Goal: Transaction & Acquisition: Book appointment/travel/reservation

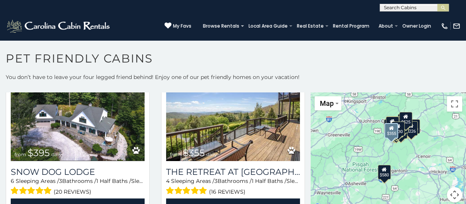
scroll to position [843, 0]
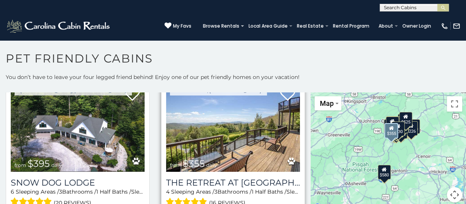
click at [263, 135] on img at bounding box center [233, 127] width 134 height 90
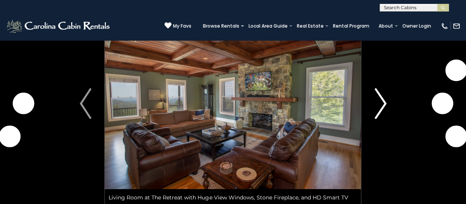
click at [380, 104] on img "Next" at bounding box center [381, 103] width 12 height 31
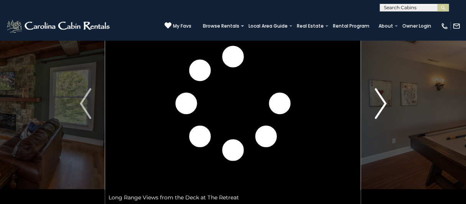
click at [381, 105] on img "Next" at bounding box center [381, 103] width 12 height 31
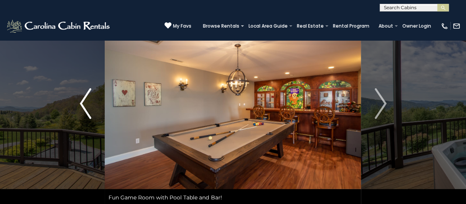
click at [78, 101] on button "Previous" at bounding box center [85, 103] width 39 height 203
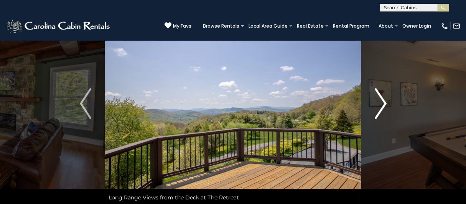
click at [381, 100] on img "Next" at bounding box center [381, 103] width 12 height 31
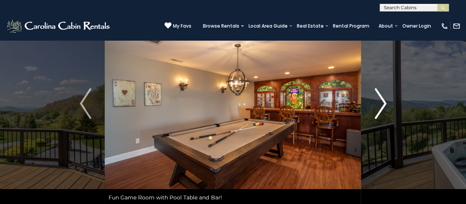
click at [381, 100] on img "Next" at bounding box center [381, 103] width 12 height 31
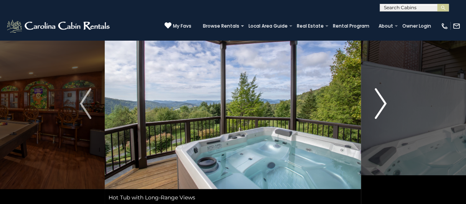
click at [381, 100] on img "Next" at bounding box center [381, 103] width 12 height 31
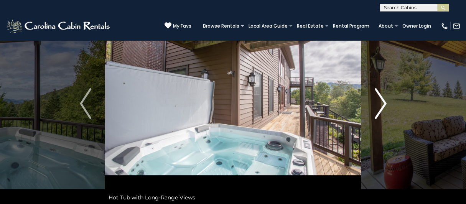
click at [381, 100] on img "Next" at bounding box center [381, 103] width 12 height 31
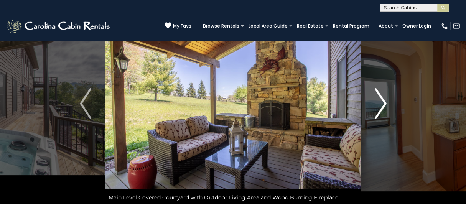
click at [381, 100] on img "Next" at bounding box center [381, 103] width 12 height 31
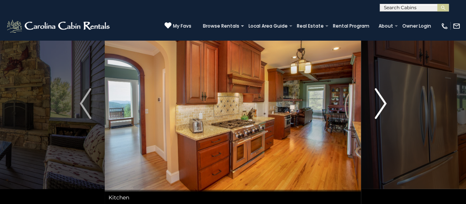
click at [381, 100] on img "Next" at bounding box center [381, 103] width 12 height 31
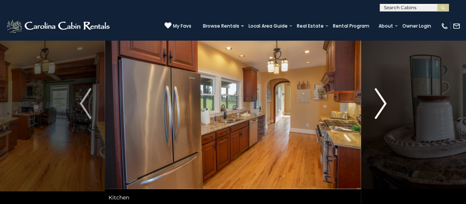
click at [381, 100] on img "Next" at bounding box center [381, 103] width 12 height 31
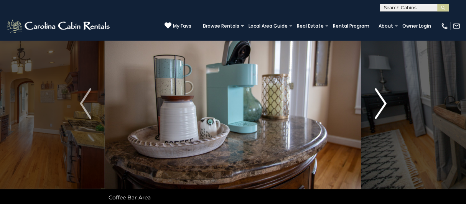
click at [381, 100] on img "Next" at bounding box center [381, 103] width 12 height 31
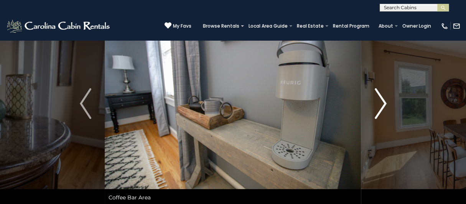
click at [381, 100] on img "Next" at bounding box center [381, 103] width 12 height 31
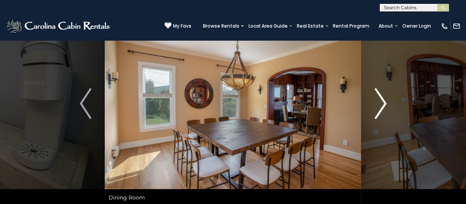
click at [381, 100] on img "Next" at bounding box center [381, 103] width 12 height 31
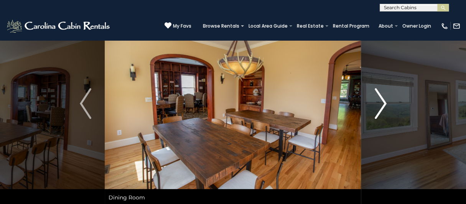
click at [381, 100] on img "Next" at bounding box center [381, 103] width 12 height 31
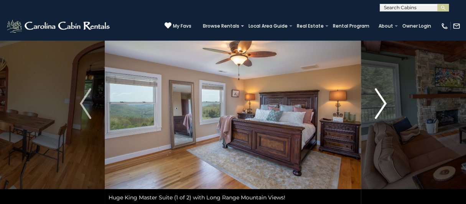
click at [381, 100] on img "Next" at bounding box center [381, 103] width 12 height 31
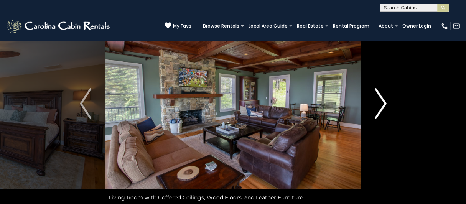
click at [381, 100] on img "Next" at bounding box center [381, 103] width 12 height 31
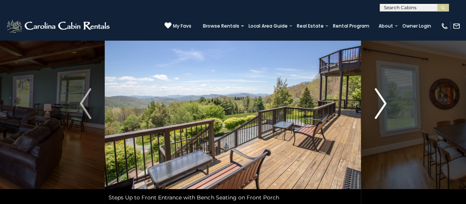
click at [381, 100] on img "Next" at bounding box center [381, 103] width 12 height 31
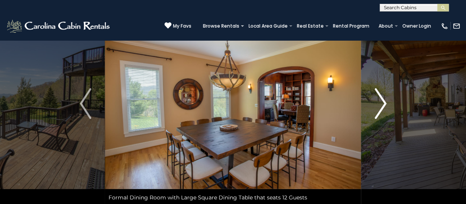
click at [381, 100] on img "Next" at bounding box center [381, 103] width 12 height 31
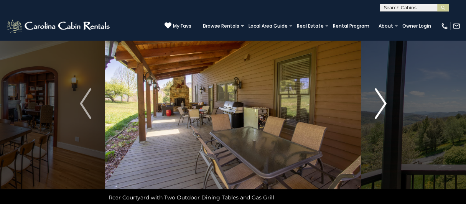
click at [381, 100] on img "Next" at bounding box center [381, 103] width 12 height 31
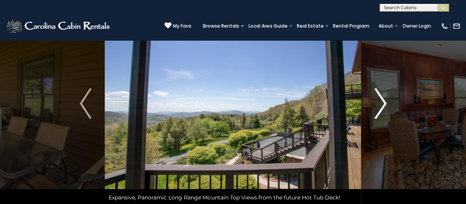
click at [381, 100] on img "Next" at bounding box center [381, 103] width 12 height 31
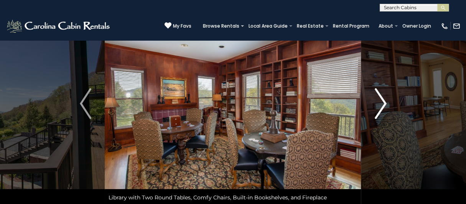
click at [381, 100] on img "Next" at bounding box center [381, 103] width 12 height 31
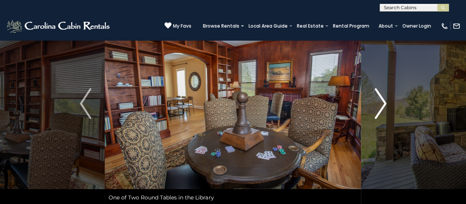
click at [381, 100] on img "Next" at bounding box center [381, 103] width 12 height 31
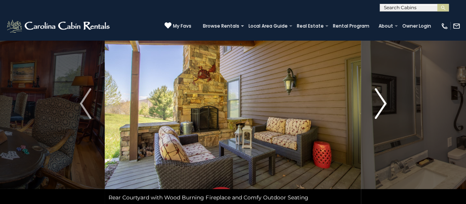
click at [381, 100] on img "Next" at bounding box center [381, 103] width 12 height 31
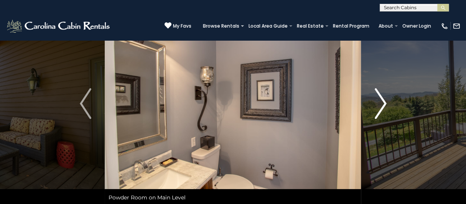
click at [381, 100] on img "Next" at bounding box center [381, 103] width 12 height 31
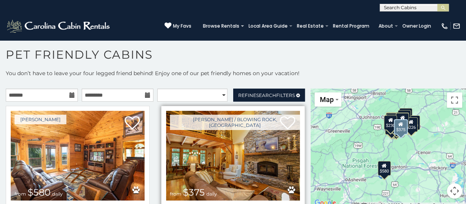
scroll to position [38, 0]
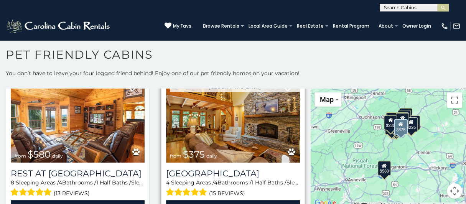
click at [233, 135] on img at bounding box center [233, 118] width 134 height 90
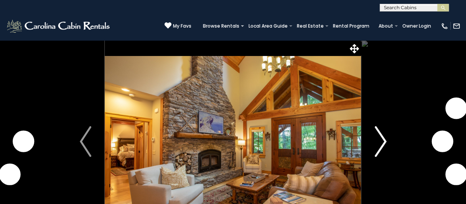
click at [383, 140] on img "Next" at bounding box center [381, 141] width 12 height 31
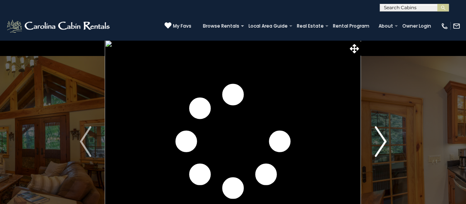
click at [383, 140] on img "Next" at bounding box center [381, 141] width 12 height 31
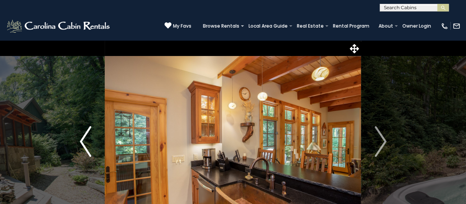
click at [80, 142] on img "Previous" at bounding box center [86, 141] width 12 height 31
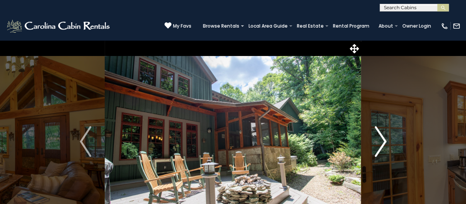
click at [385, 141] on img "Next" at bounding box center [381, 141] width 12 height 31
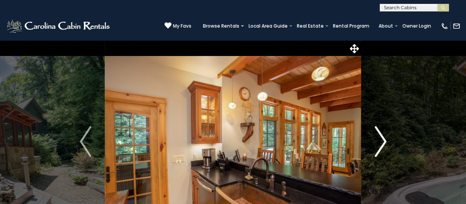
click at [385, 141] on img "Next" at bounding box center [381, 141] width 12 height 31
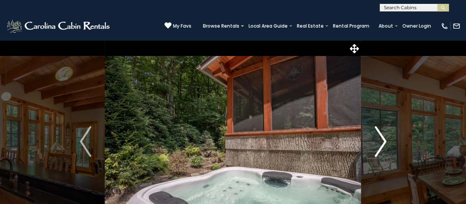
click at [385, 141] on img "Next" at bounding box center [381, 141] width 12 height 31
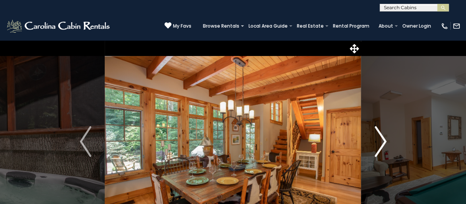
click at [385, 141] on img "Next" at bounding box center [381, 141] width 12 height 31
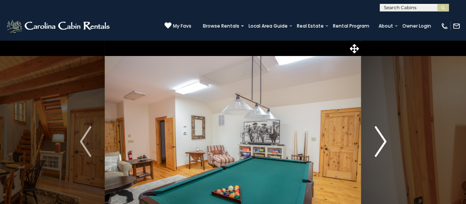
click at [385, 141] on img "Next" at bounding box center [381, 141] width 12 height 31
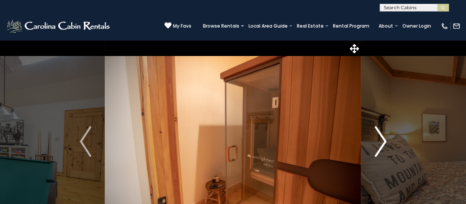
click at [385, 141] on img "Next" at bounding box center [381, 141] width 12 height 31
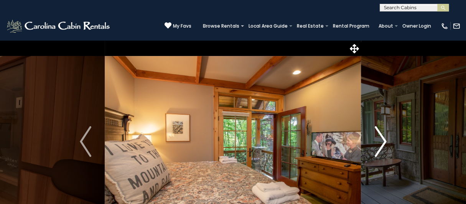
click at [385, 141] on img "Next" at bounding box center [381, 141] width 12 height 31
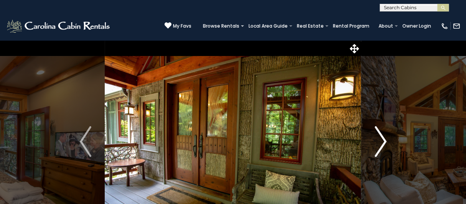
click at [385, 141] on img "Next" at bounding box center [381, 141] width 12 height 31
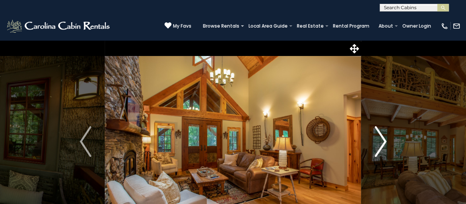
click at [385, 141] on img "Next" at bounding box center [381, 141] width 12 height 31
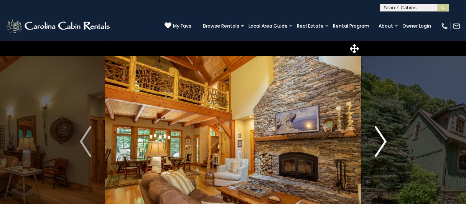
click at [385, 141] on img "Next" at bounding box center [381, 141] width 12 height 31
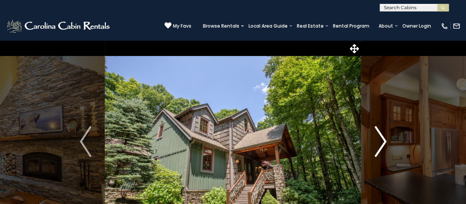
click at [385, 141] on img "Next" at bounding box center [381, 141] width 12 height 31
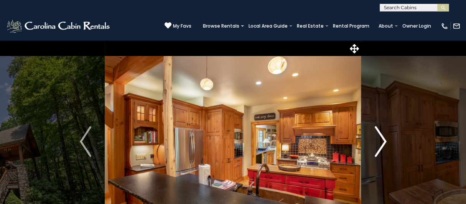
click at [385, 141] on img "Next" at bounding box center [381, 141] width 12 height 31
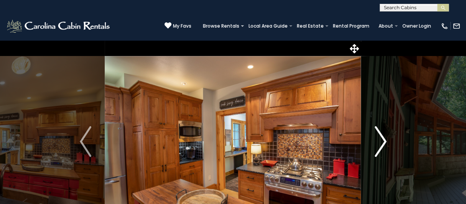
click at [385, 141] on img "Next" at bounding box center [381, 141] width 12 height 31
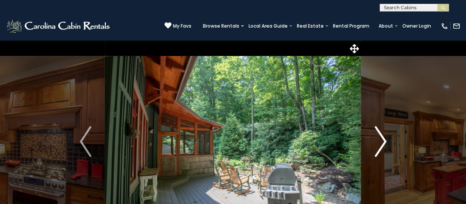
click at [385, 141] on img "Next" at bounding box center [381, 141] width 12 height 31
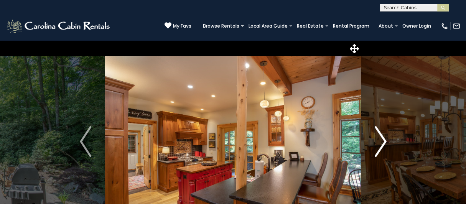
click at [385, 141] on img "Next" at bounding box center [381, 141] width 12 height 31
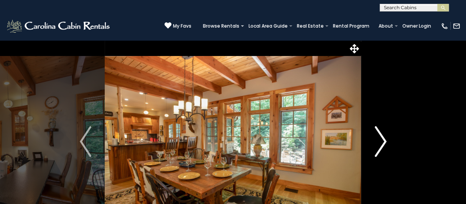
click at [385, 141] on img "Next" at bounding box center [381, 141] width 12 height 31
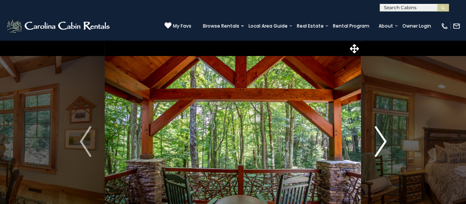
click at [385, 141] on img "Next" at bounding box center [381, 141] width 12 height 31
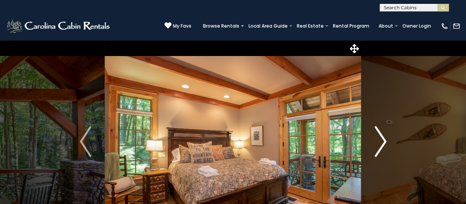
click at [385, 141] on img "Next" at bounding box center [381, 141] width 12 height 31
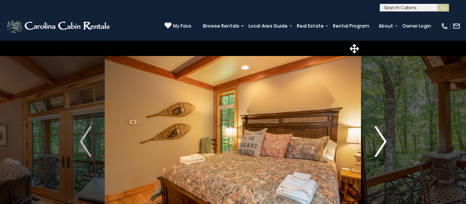
click at [385, 141] on img "Next" at bounding box center [381, 141] width 12 height 31
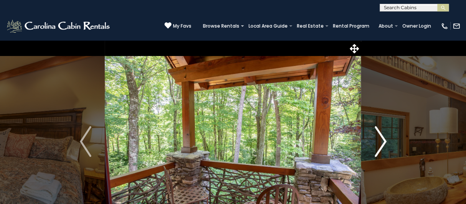
click at [385, 141] on img "Next" at bounding box center [381, 141] width 12 height 31
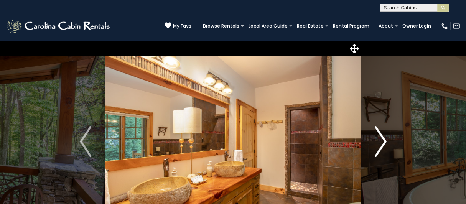
click at [385, 141] on img "Next" at bounding box center [381, 141] width 12 height 31
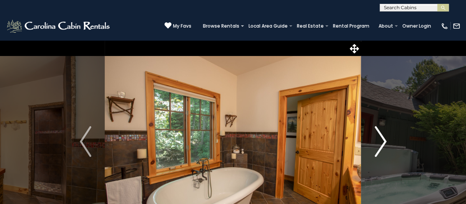
click at [385, 141] on img "Next" at bounding box center [381, 141] width 12 height 31
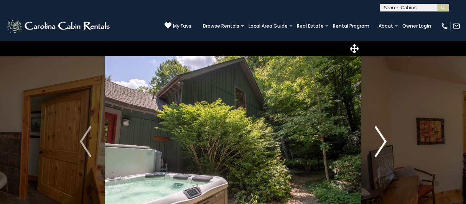
click at [385, 141] on img "Next" at bounding box center [381, 141] width 12 height 31
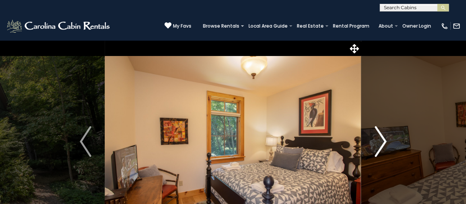
click at [385, 141] on img "Next" at bounding box center [381, 141] width 12 height 31
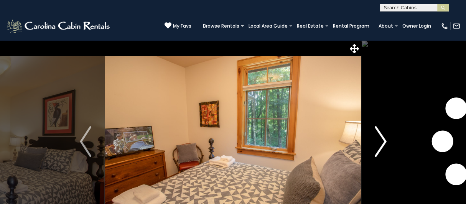
click at [385, 141] on img "Next" at bounding box center [381, 141] width 12 height 31
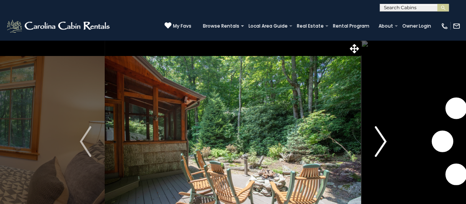
click at [385, 141] on img "Next" at bounding box center [381, 141] width 12 height 31
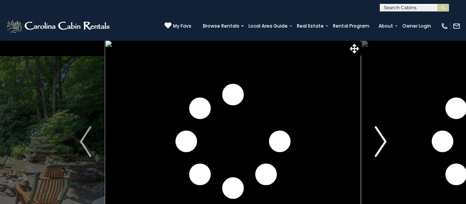
click at [385, 141] on img "Next" at bounding box center [381, 141] width 12 height 31
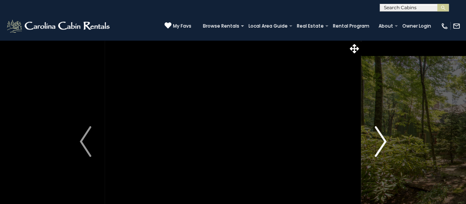
click at [385, 141] on img "Next" at bounding box center [381, 141] width 12 height 31
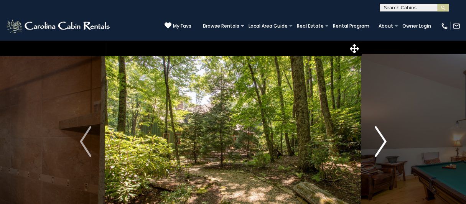
click at [385, 141] on img "Next" at bounding box center [381, 141] width 12 height 31
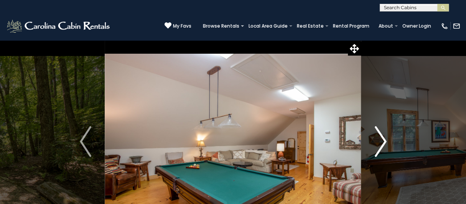
click at [385, 141] on img "Next" at bounding box center [381, 141] width 12 height 31
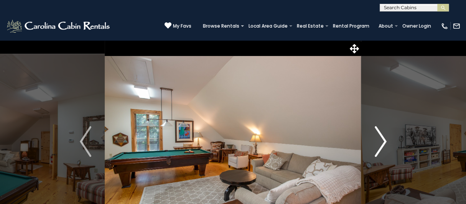
click at [385, 141] on img "Next" at bounding box center [381, 141] width 12 height 31
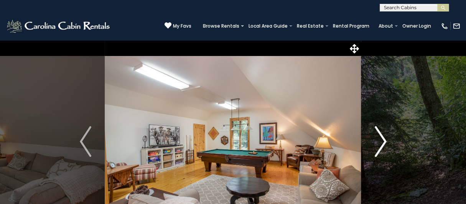
click at [385, 141] on img "Next" at bounding box center [381, 141] width 12 height 31
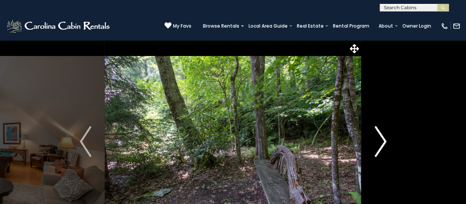
click at [385, 141] on img "Next" at bounding box center [381, 141] width 12 height 31
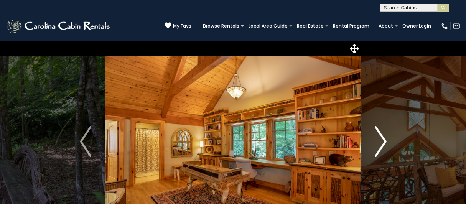
click at [385, 141] on img "Next" at bounding box center [381, 141] width 12 height 31
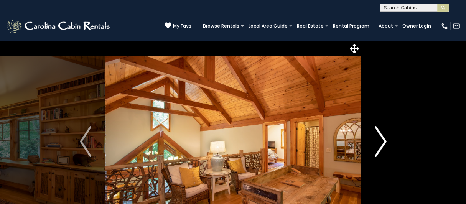
click at [385, 141] on img "Next" at bounding box center [381, 141] width 12 height 31
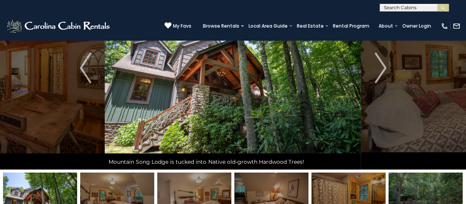
scroll to position [77, 0]
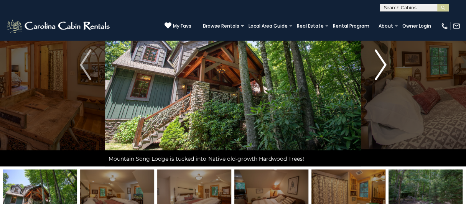
click at [382, 67] on img "Next" at bounding box center [381, 64] width 12 height 31
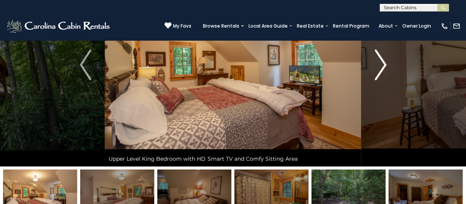
click at [382, 67] on img "Next" at bounding box center [381, 64] width 12 height 31
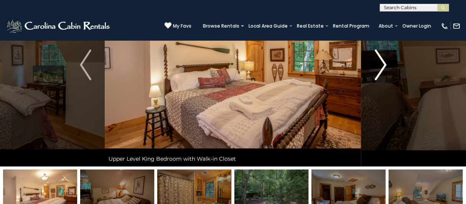
click at [382, 67] on img "Next" at bounding box center [381, 64] width 12 height 31
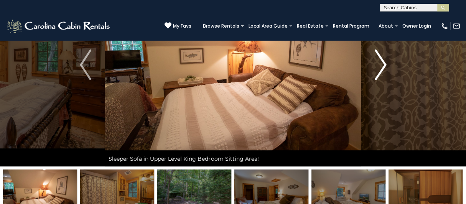
click at [382, 67] on img "Next" at bounding box center [381, 64] width 12 height 31
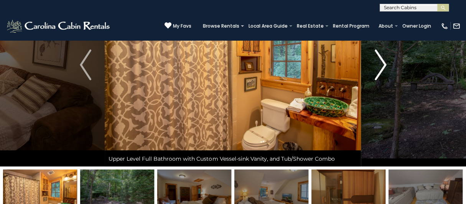
click at [382, 67] on img "Next" at bounding box center [381, 64] width 12 height 31
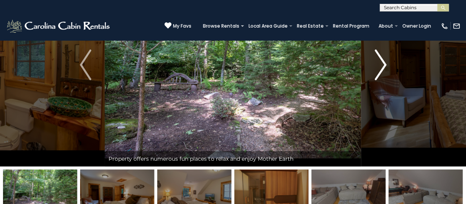
click at [382, 67] on img "Next" at bounding box center [381, 64] width 12 height 31
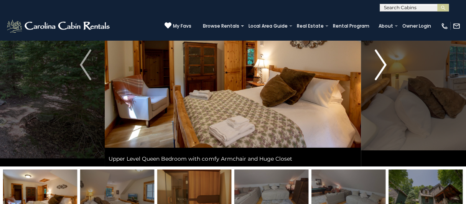
click at [382, 67] on img "Next" at bounding box center [381, 64] width 12 height 31
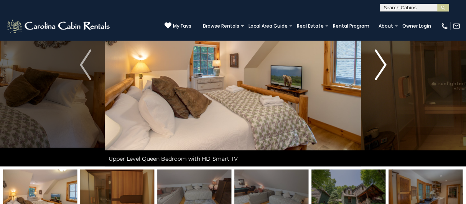
click at [382, 67] on img "Next" at bounding box center [381, 64] width 12 height 31
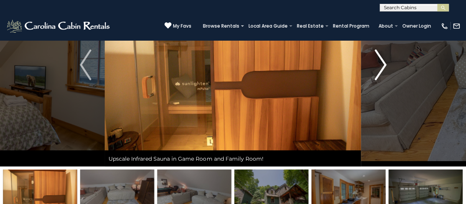
click at [382, 67] on img "Next" at bounding box center [381, 64] width 12 height 31
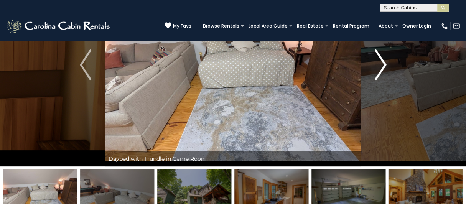
click at [382, 67] on img "Next" at bounding box center [381, 64] width 12 height 31
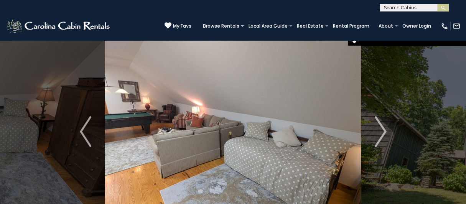
scroll to position [0, 0]
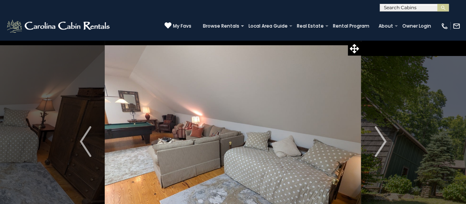
click at [244, 26] on span at bounding box center [242, 26] width 3 height 2
click at [244, 25] on span at bounding box center [242, 26] width 3 height 2
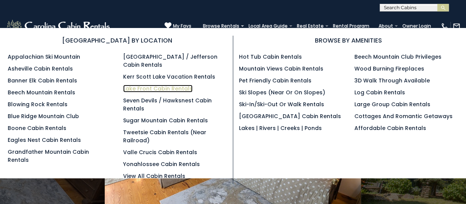
click at [147, 89] on link "Lake Front Cabin Rentals" at bounding box center [157, 89] width 69 height 8
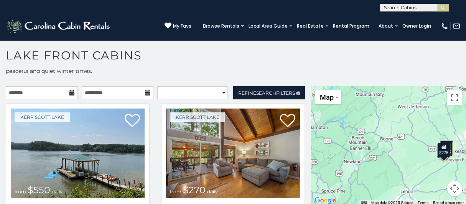
scroll to position [4, 0]
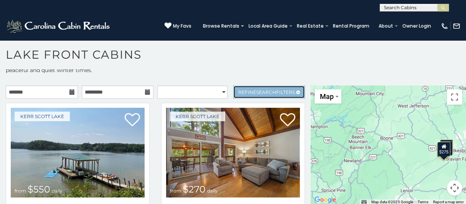
click at [268, 92] on span "Search" at bounding box center [266, 92] width 20 height 6
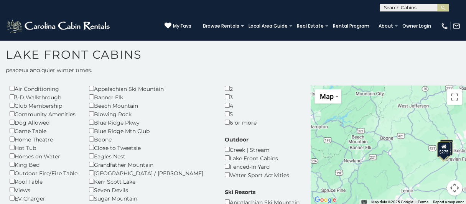
scroll to position [0, 0]
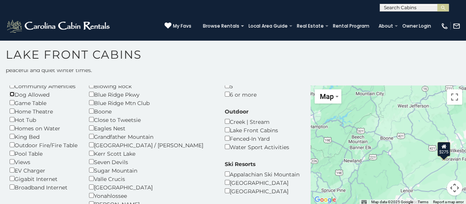
scroll to position [77, 0]
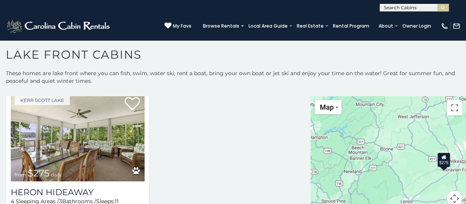
scroll to position [301, 0]
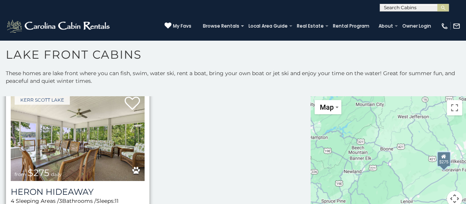
click at [92, 147] on img at bounding box center [78, 136] width 134 height 90
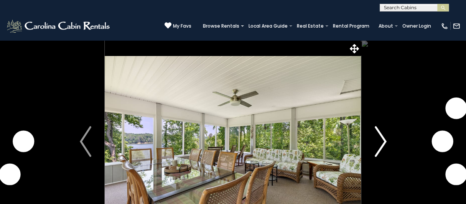
click at [386, 143] on button "Next" at bounding box center [380, 141] width 39 height 203
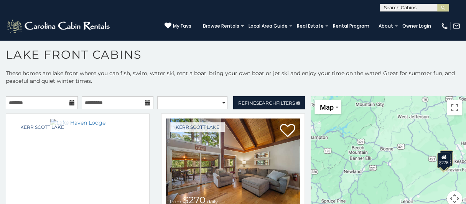
scroll to position [6, 0]
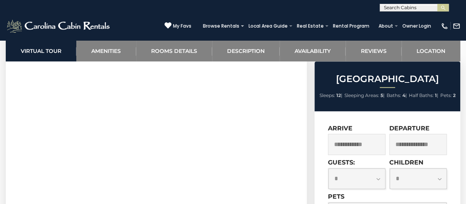
scroll to position [422, 0]
click at [369, 142] on input "text" at bounding box center [357, 144] width 58 height 21
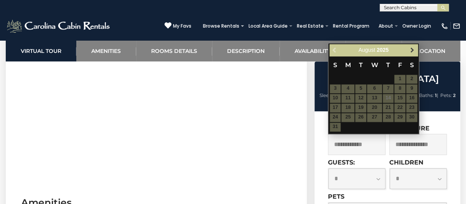
click at [412, 49] on span "Next" at bounding box center [412, 50] width 6 height 6
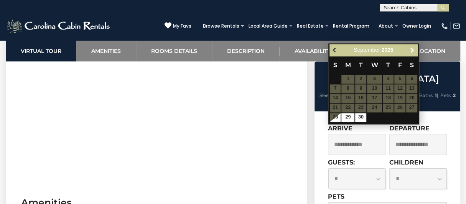
click at [334, 48] on span "Previous" at bounding box center [335, 50] width 6 height 6
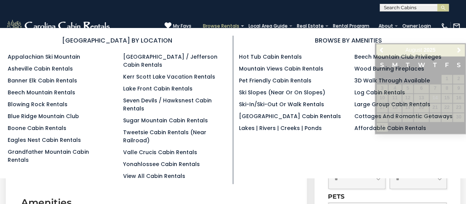
click at [229, 26] on link "Browse Rentals" at bounding box center [221, 26] width 44 height 11
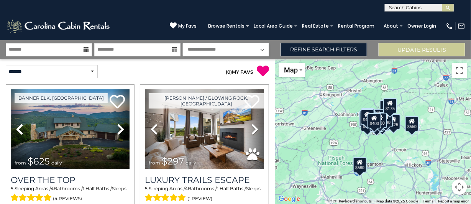
click at [84, 50] on icon at bounding box center [86, 49] width 5 height 5
click at [87, 49] on icon at bounding box center [86, 49] width 5 height 5
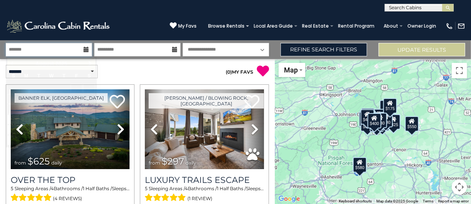
click at [45, 51] on input "text" at bounding box center [49, 49] width 86 height 13
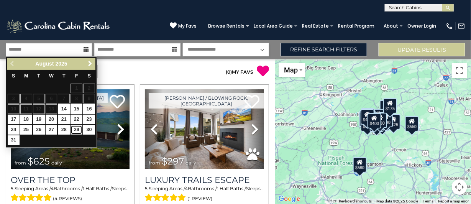
click at [72, 129] on link "29" at bounding box center [77, 130] width 12 height 10
type input "*******"
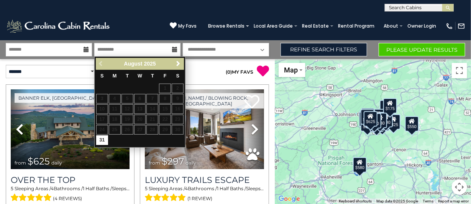
click at [166, 89] on table "S M T W T F S 1 2 3 4 5 6 7 8 9 10 11 12 13 14 15 16 17 18 19 20 21 22 23 24 25…" at bounding box center [140, 108] width 88 height 76
click at [102, 62] on div "Previous Next August 2025" at bounding box center [140, 64] width 88 height 12
click at [102, 64] on div "Previous Next August 2025" at bounding box center [140, 64] width 88 height 12
click at [125, 50] on input "text" at bounding box center [137, 49] width 86 height 13
click at [101, 139] on link "31" at bounding box center [102, 140] width 12 height 10
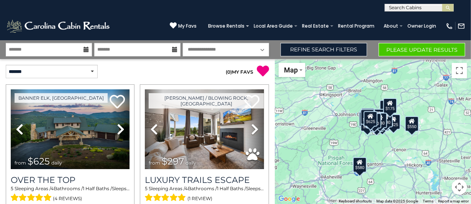
click at [173, 48] on icon at bounding box center [174, 49] width 5 height 5
click at [150, 51] on input "*******" at bounding box center [137, 49] width 86 height 13
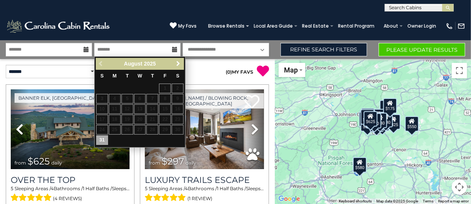
click at [179, 64] on span "Next" at bounding box center [179, 64] width 6 height 6
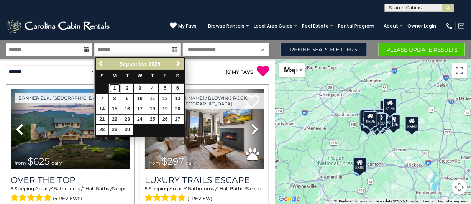
click at [114, 88] on link "1" at bounding box center [115, 89] width 12 height 10
type input "******"
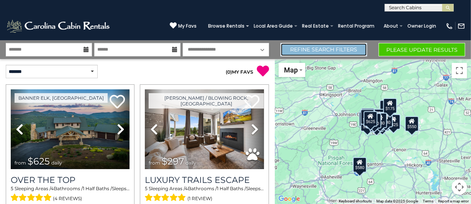
click at [311, 49] on link "Refine Search Filters" at bounding box center [324, 49] width 87 height 13
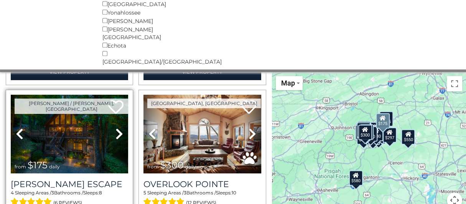
scroll to position [115, 0]
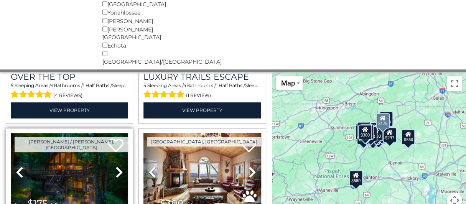
click at [87, 154] on img at bounding box center [69, 172] width 117 height 79
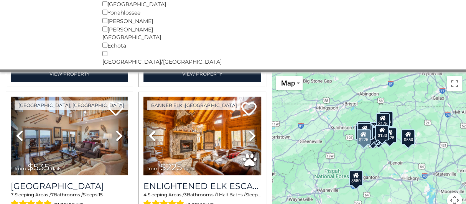
scroll to position [1763, 0]
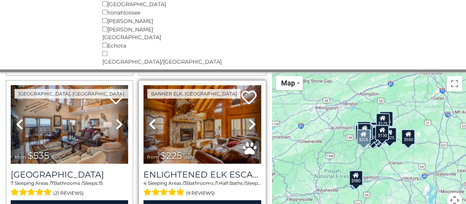
click at [209, 106] on img at bounding box center [201, 124] width 117 height 79
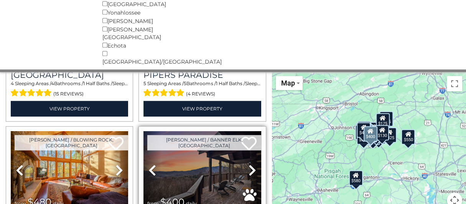
scroll to position [2006, 0]
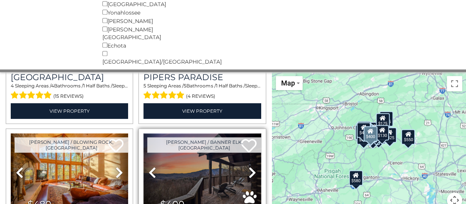
click at [220, 133] on img at bounding box center [201, 172] width 117 height 79
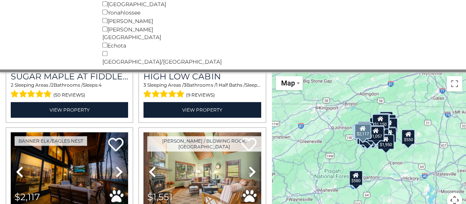
scroll to position [3769, 0]
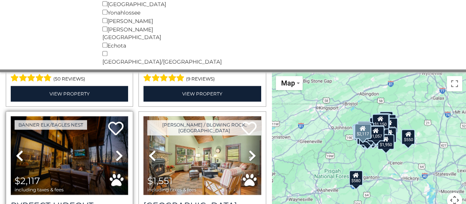
click at [51, 116] on img at bounding box center [69, 155] width 117 height 79
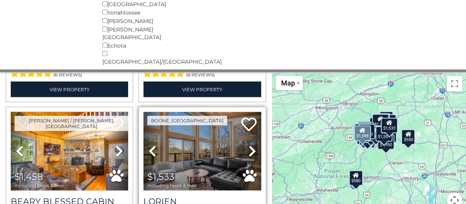
scroll to position [4243, 0]
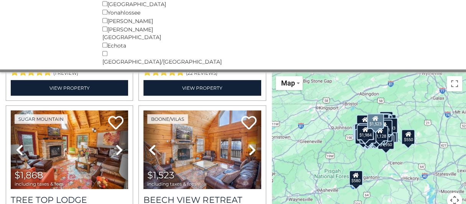
scroll to position [6404, 0]
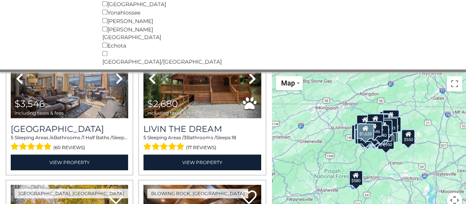
scroll to position [6940, 0]
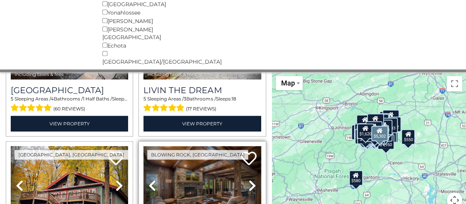
click at [203, 146] on img at bounding box center [201, 185] width 117 height 79
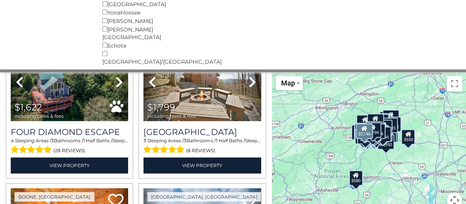
scroll to position [7784, 0]
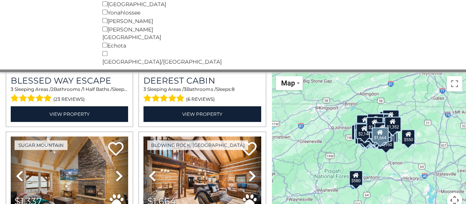
scroll to position [8564, 0]
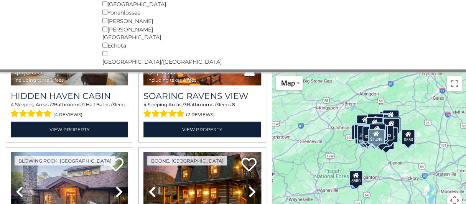
scroll to position [10724, 0]
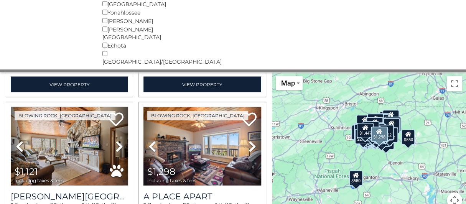
scroll to position [12526, 0]
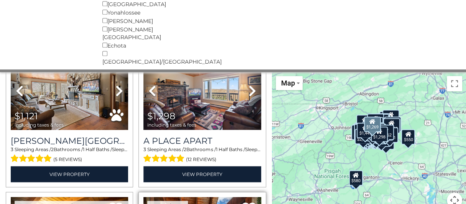
scroll to position [12488, 0]
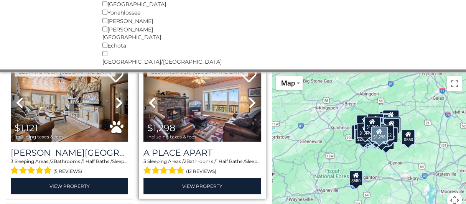
scroll to position [12564, 0]
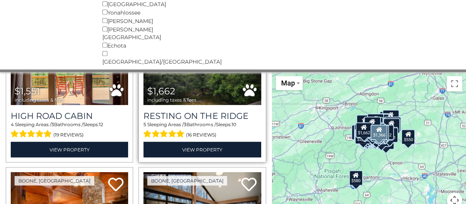
scroll to position [12884, 0]
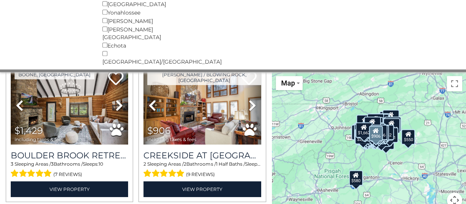
scroll to position [13157, 0]
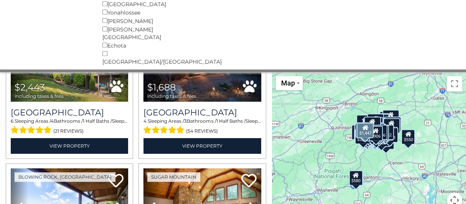
scroll to position [10206, 0]
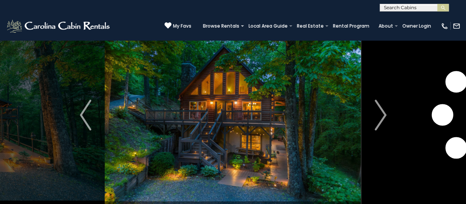
scroll to position [38, 0]
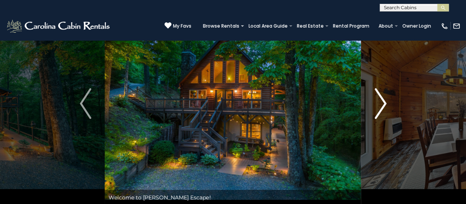
click at [383, 107] on img "Next" at bounding box center [381, 103] width 12 height 31
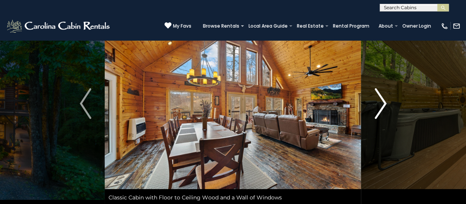
click at [383, 107] on img "Next" at bounding box center [381, 103] width 12 height 31
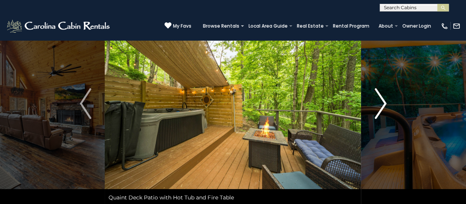
click at [383, 107] on img "Next" at bounding box center [381, 103] width 12 height 31
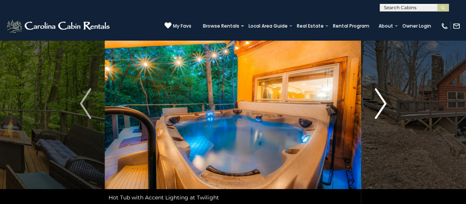
click at [383, 107] on img "Next" at bounding box center [381, 103] width 12 height 31
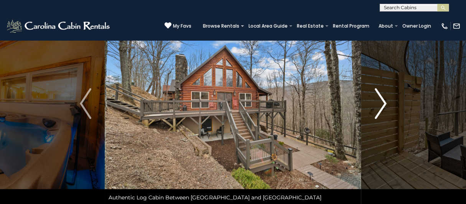
click at [383, 107] on img "Next" at bounding box center [381, 103] width 12 height 31
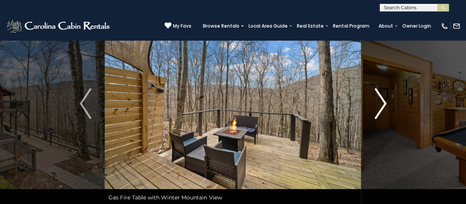
click at [383, 107] on img "Next" at bounding box center [381, 103] width 12 height 31
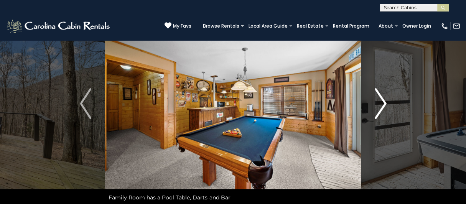
click at [383, 107] on img "Next" at bounding box center [381, 103] width 12 height 31
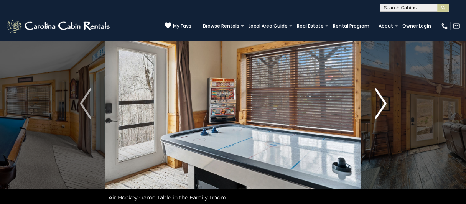
click at [383, 107] on img "Next" at bounding box center [381, 103] width 12 height 31
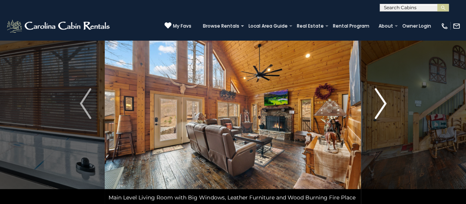
click at [383, 107] on img "Next" at bounding box center [381, 103] width 12 height 31
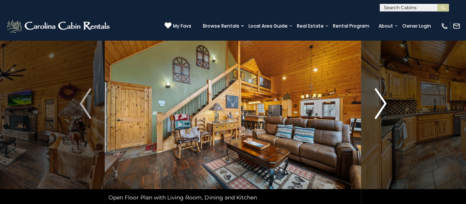
click at [383, 107] on img "Next" at bounding box center [381, 103] width 12 height 31
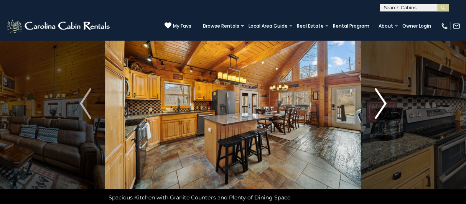
click at [383, 107] on img "Next" at bounding box center [381, 103] width 12 height 31
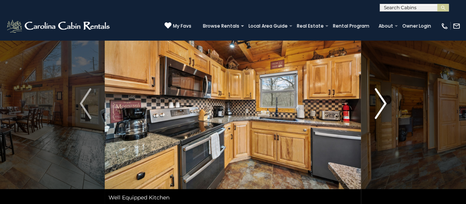
click at [383, 107] on img "Next" at bounding box center [381, 103] width 12 height 31
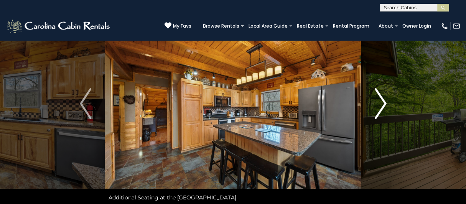
click at [383, 107] on img "Next" at bounding box center [381, 103] width 12 height 31
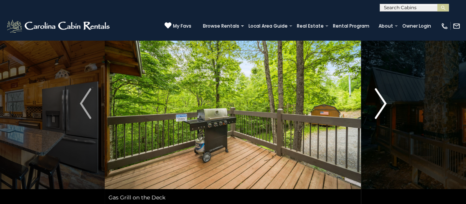
click at [383, 107] on img "Next" at bounding box center [381, 103] width 12 height 31
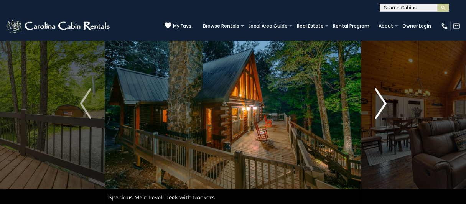
click at [383, 107] on img "Next" at bounding box center [381, 103] width 12 height 31
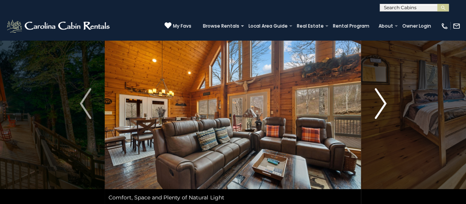
click at [383, 107] on img "Next" at bounding box center [381, 103] width 12 height 31
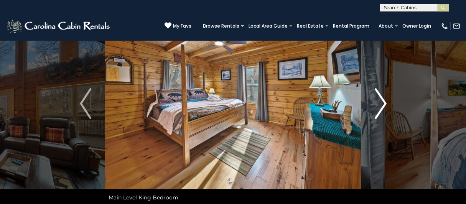
click at [383, 107] on img "Next" at bounding box center [381, 103] width 12 height 31
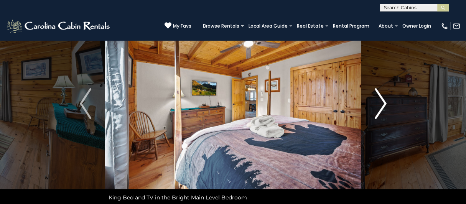
click at [383, 107] on img "Next" at bounding box center [381, 103] width 12 height 31
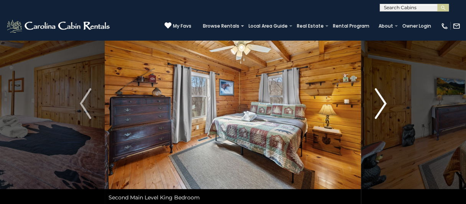
click at [383, 107] on img "Next" at bounding box center [381, 103] width 12 height 31
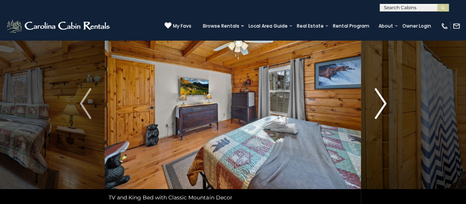
click at [383, 107] on img "Next" at bounding box center [381, 103] width 12 height 31
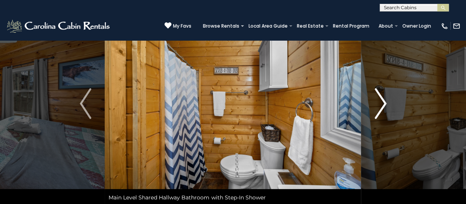
click at [383, 107] on img "Next" at bounding box center [381, 103] width 12 height 31
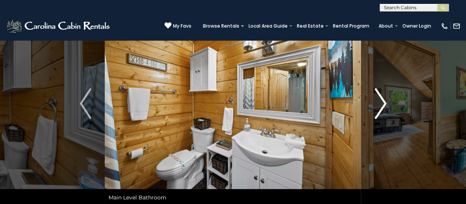
click at [383, 107] on img "Next" at bounding box center [381, 103] width 12 height 31
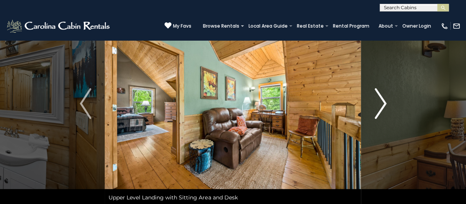
click at [383, 107] on img "Next" at bounding box center [381, 103] width 12 height 31
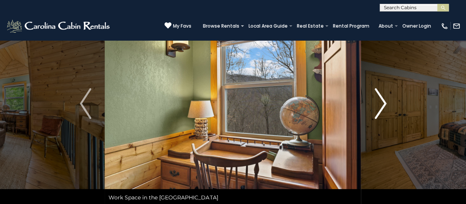
click at [383, 107] on img "Next" at bounding box center [381, 103] width 12 height 31
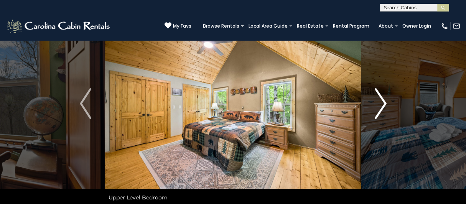
click at [383, 107] on img "Next" at bounding box center [381, 103] width 12 height 31
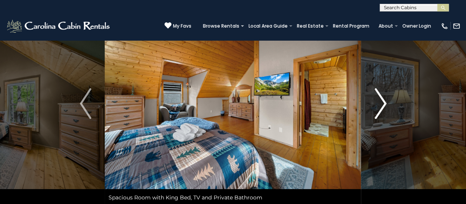
click at [383, 107] on img "Next" at bounding box center [381, 103] width 12 height 31
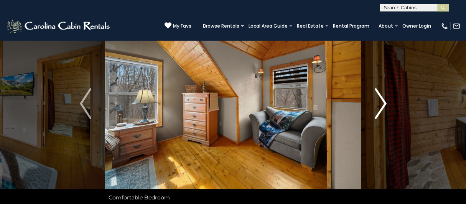
click at [383, 107] on img "Next" at bounding box center [381, 103] width 12 height 31
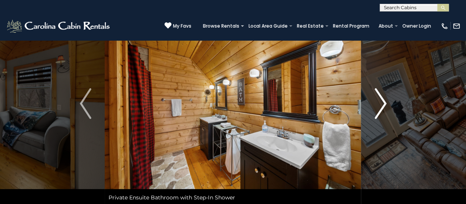
click at [383, 107] on img "Next" at bounding box center [381, 103] width 12 height 31
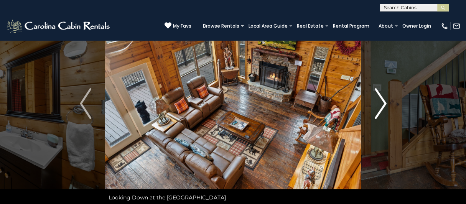
click at [383, 107] on img "Next" at bounding box center [381, 103] width 12 height 31
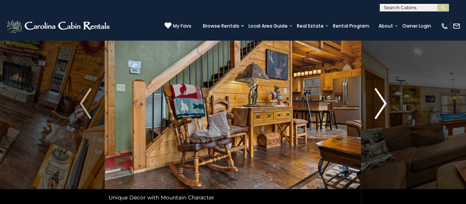
click at [383, 107] on img "Next" at bounding box center [381, 103] width 12 height 31
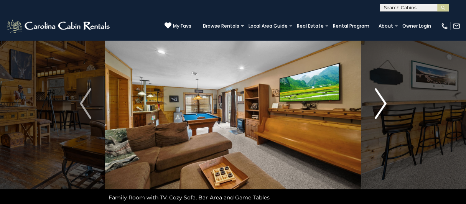
click at [383, 107] on img "Next" at bounding box center [381, 103] width 12 height 31
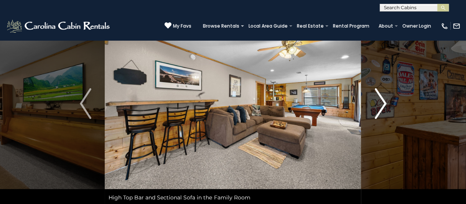
click at [383, 107] on img "Next" at bounding box center [381, 103] width 12 height 31
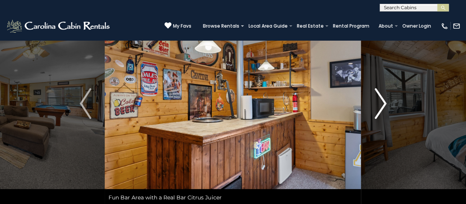
click at [383, 107] on img "Next" at bounding box center [381, 103] width 12 height 31
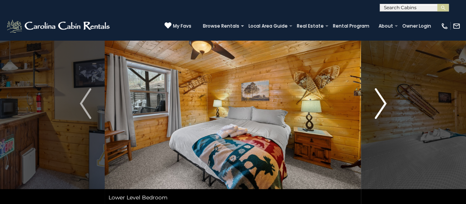
click at [383, 107] on img "Next" at bounding box center [381, 103] width 12 height 31
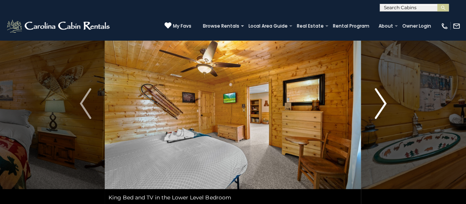
click at [383, 107] on img "Next" at bounding box center [381, 103] width 12 height 31
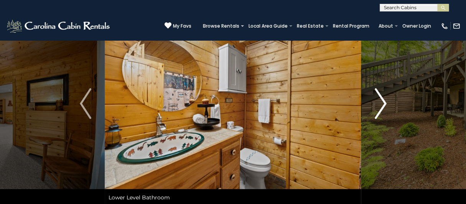
click at [383, 107] on img "Next" at bounding box center [381, 103] width 12 height 31
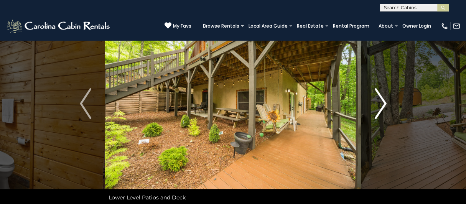
click at [383, 107] on img "Next" at bounding box center [381, 103] width 12 height 31
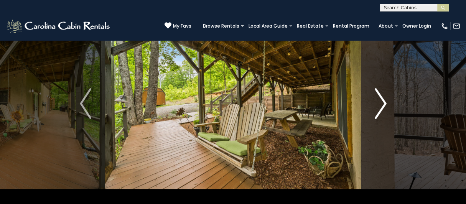
click at [383, 107] on img "Next" at bounding box center [381, 103] width 12 height 31
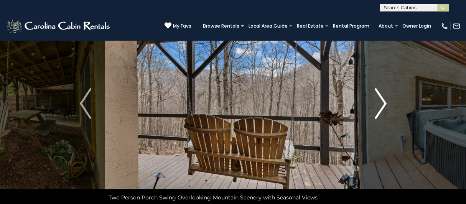
click at [383, 107] on img "Next" at bounding box center [381, 103] width 12 height 31
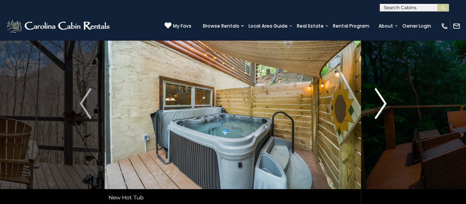
click at [383, 107] on img "Next" at bounding box center [381, 103] width 12 height 31
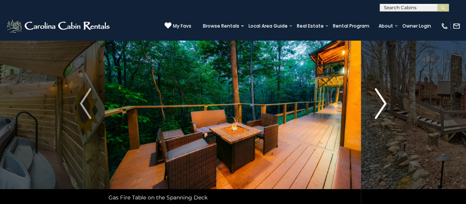
click at [383, 107] on img "Next" at bounding box center [381, 103] width 12 height 31
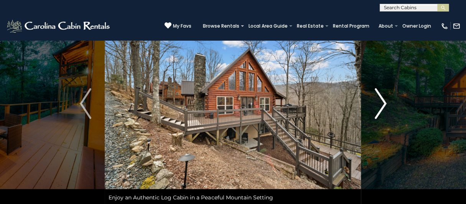
click at [383, 107] on img "Next" at bounding box center [381, 103] width 12 height 31
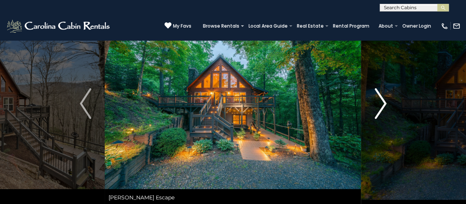
click at [383, 107] on img "Next" at bounding box center [381, 103] width 12 height 31
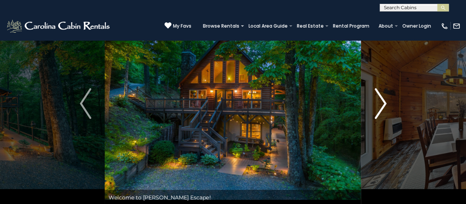
click at [383, 107] on img "Next" at bounding box center [381, 103] width 12 height 31
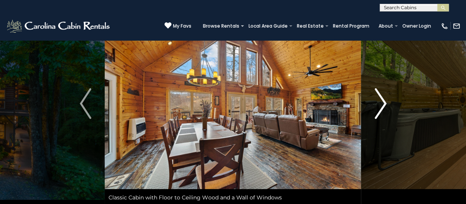
click at [383, 107] on img "Next" at bounding box center [381, 103] width 12 height 31
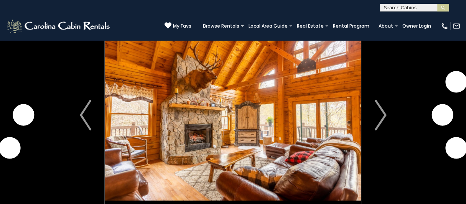
scroll to position [38, 0]
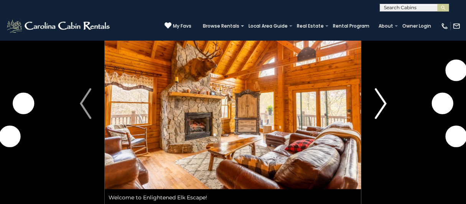
click at [386, 103] on button "Next" at bounding box center [380, 103] width 39 height 203
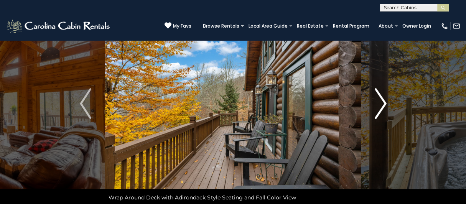
click at [383, 104] on img "Next" at bounding box center [381, 103] width 12 height 31
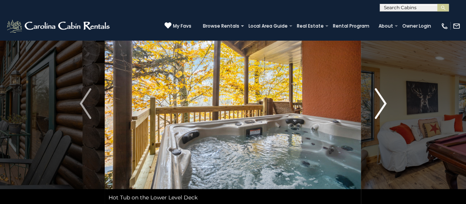
click at [383, 104] on img "Next" at bounding box center [381, 103] width 12 height 31
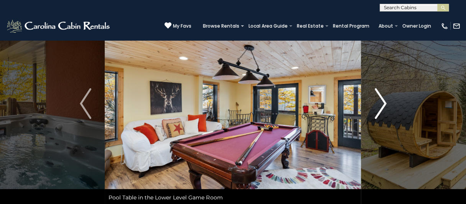
click at [383, 104] on img "Next" at bounding box center [381, 103] width 12 height 31
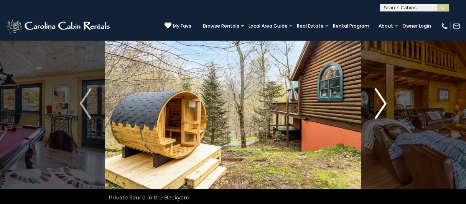
click at [383, 104] on img "Next" at bounding box center [381, 103] width 12 height 31
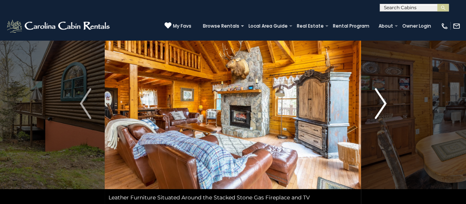
click at [383, 104] on img "Next" at bounding box center [381, 103] width 12 height 31
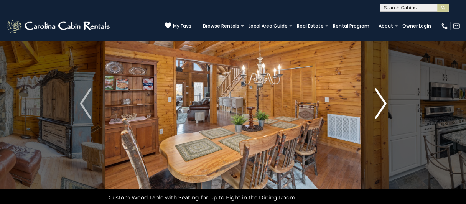
click at [383, 104] on img "Next" at bounding box center [381, 103] width 12 height 31
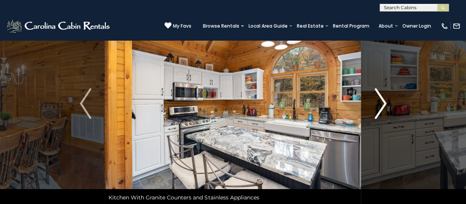
click at [383, 104] on img "Next" at bounding box center [381, 103] width 12 height 31
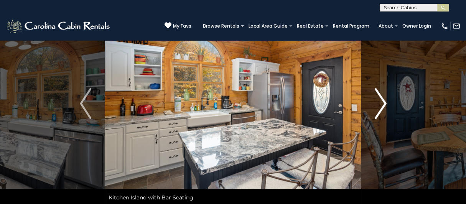
click at [383, 104] on img "Next" at bounding box center [381, 103] width 12 height 31
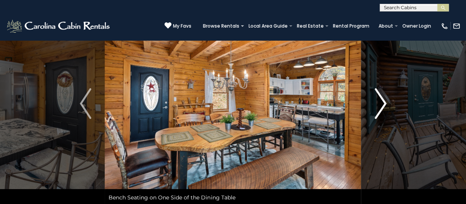
click at [383, 104] on img "Next" at bounding box center [381, 103] width 12 height 31
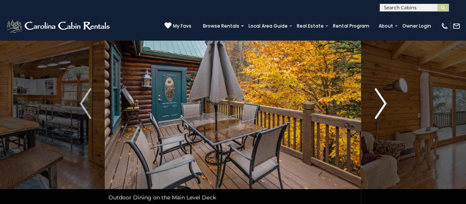
click at [383, 104] on img "Next" at bounding box center [381, 103] width 12 height 31
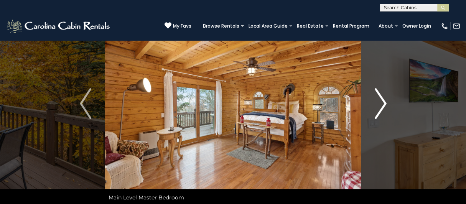
click at [383, 104] on img "Next" at bounding box center [381, 103] width 12 height 31
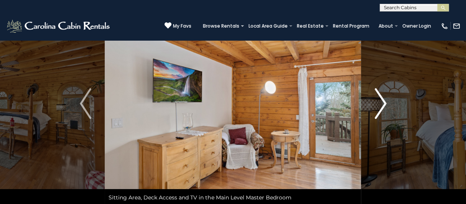
click at [383, 104] on img "Next" at bounding box center [381, 103] width 12 height 31
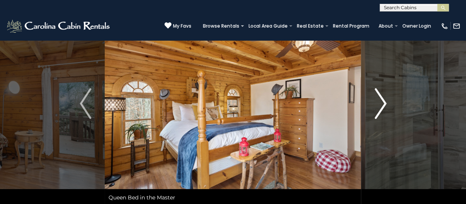
click at [383, 104] on img "Next" at bounding box center [381, 103] width 12 height 31
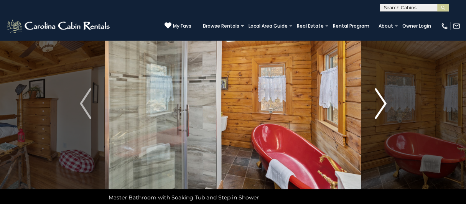
click at [383, 104] on img "Next" at bounding box center [381, 103] width 12 height 31
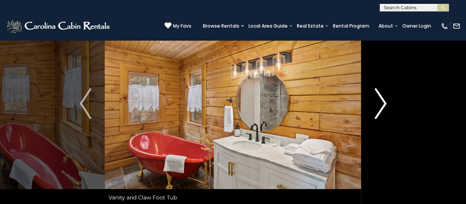
click at [383, 104] on img "Next" at bounding box center [381, 103] width 12 height 31
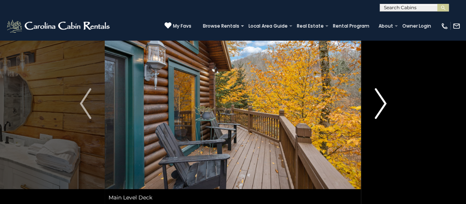
click at [383, 104] on img "Next" at bounding box center [381, 103] width 12 height 31
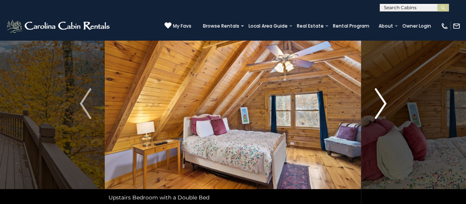
click at [383, 104] on img "Next" at bounding box center [381, 103] width 12 height 31
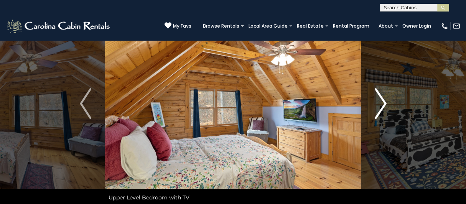
click at [383, 104] on img "Next" at bounding box center [381, 103] width 12 height 31
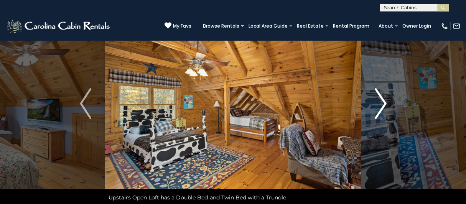
click at [378, 100] on img "Next" at bounding box center [381, 103] width 12 height 31
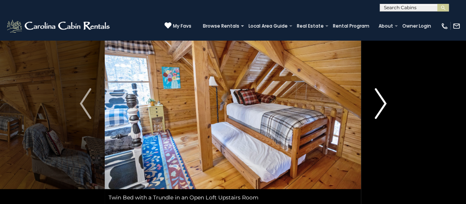
click at [383, 99] on img "Next" at bounding box center [381, 103] width 12 height 31
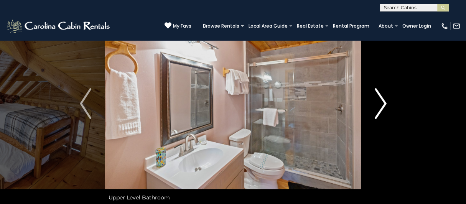
click at [383, 99] on img "Next" at bounding box center [381, 103] width 12 height 31
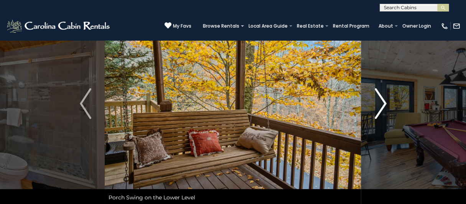
click at [383, 99] on img "Next" at bounding box center [381, 103] width 12 height 31
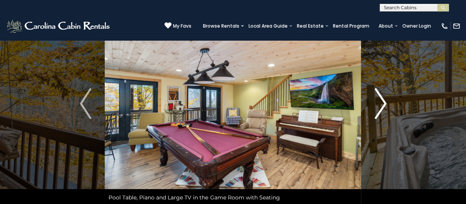
click at [383, 99] on img "Next" at bounding box center [381, 103] width 12 height 31
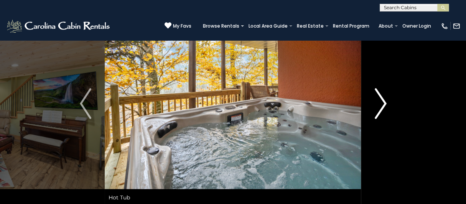
click at [383, 99] on img "Next" at bounding box center [381, 103] width 12 height 31
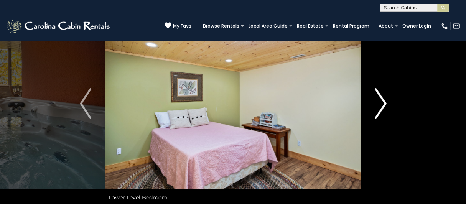
click at [383, 99] on img "Next" at bounding box center [381, 103] width 12 height 31
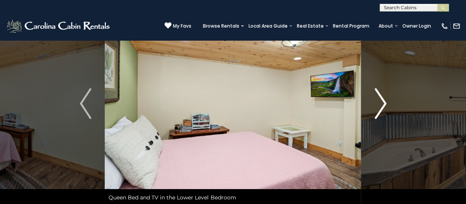
click at [383, 99] on img "Next" at bounding box center [381, 103] width 12 height 31
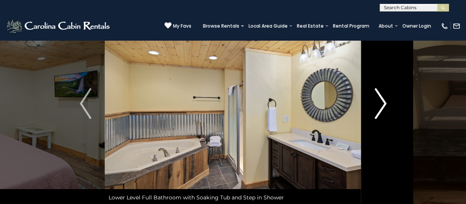
click at [383, 99] on img "Next" at bounding box center [381, 103] width 12 height 31
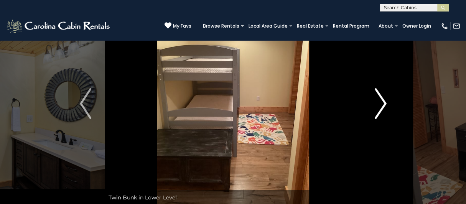
click at [383, 99] on img "Next" at bounding box center [381, 103] width 12 height 31
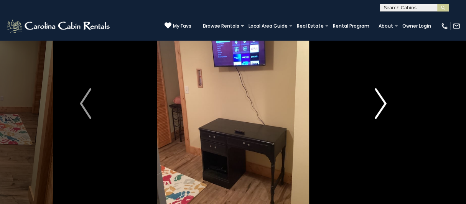
click at [383, 99] on img "Next" at bounding box center [381, 103] width 12 height 31
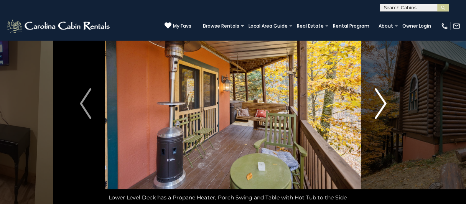
click at [383, 99] on img "Next" at bounding box center [381, 103] width 12 height 31
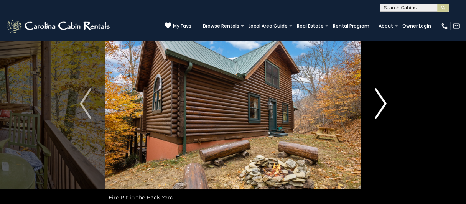
click at [383, 99] on img "Next" at bounding box center [381, 103] width 12 height 31
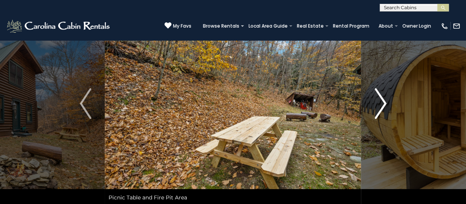
click at [383, 99] on img "Next" at bounding box center [381, 103] width 12 height 31
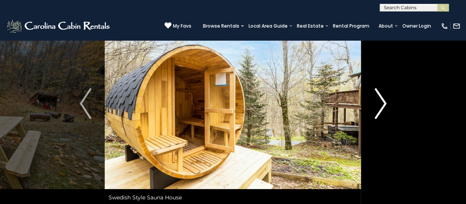
click at [383, 99] on img "Next" at bounding box center [381, 103] width 12 height 31
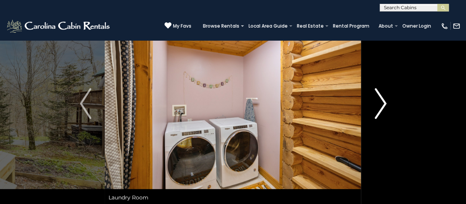
click at [383, 99] on img "Next" at bounding box center [381, 103] width 12 height 31
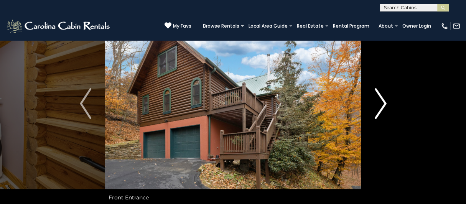
click at [383, 99] on img "Next" at bounding box center [381, 103] width 12 height 31
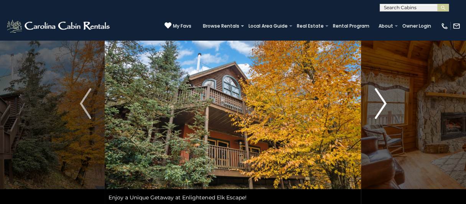
click at [383, 99] on img "Next" at bounding box center [381, 103] width 12 height 31
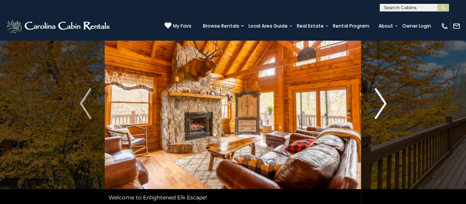
click at [383, 99] on img "Next" at bounding box center [381, 103] width 12 height 31
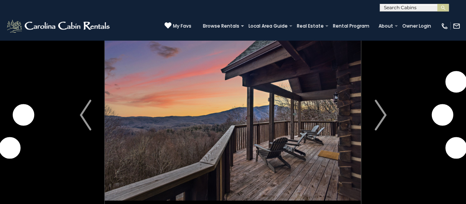
scroll to position [38, 0]
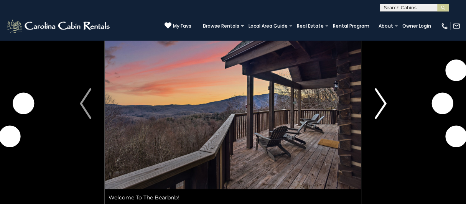
click at [385, 105] on img "Next" at bounding box center [381, 103] width 12 height 31
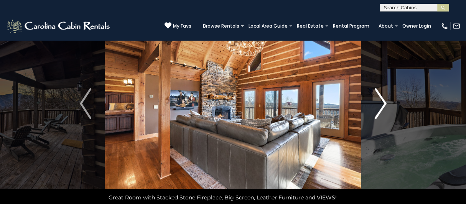
click at [385, 105] on img "Next" at bounding box center [381, 103] width 12 height 31
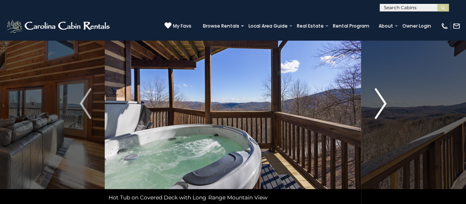
click at [385, 105] on img "Next" at bounding box center [381, 103] width 12 height 31
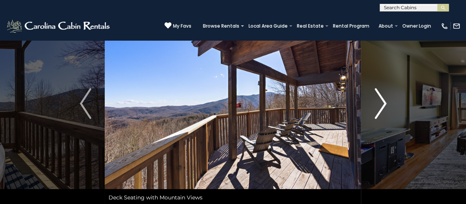
click at [385, 105] on img "Next" at bounding box center [381, 103] width 12 height 31
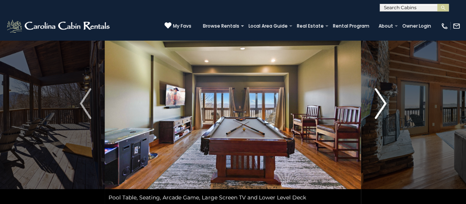
click at [385, 105] on img "Next" at bounding box center [381, 103] width 12 height 31
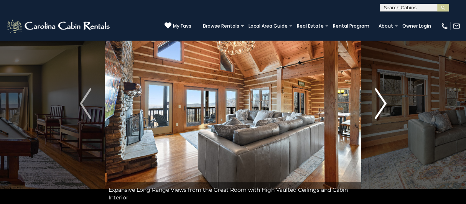
click at [385, 105] on img "Next" at bounding box center [381, 103] width 12 height 31
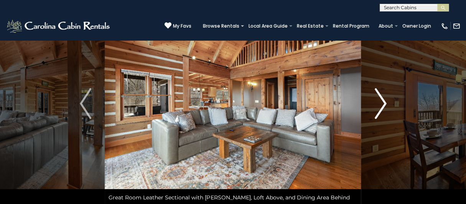
click at [385, 105] on img "Next" at bounding box center [381, 103] width 12 height 31
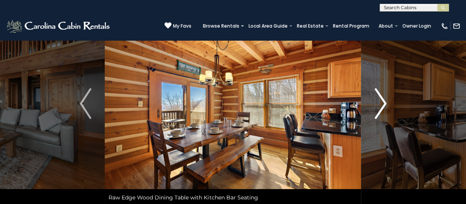
click at [385, 105] on img "Next" at bounding box center [381, 103] width 12 height 31
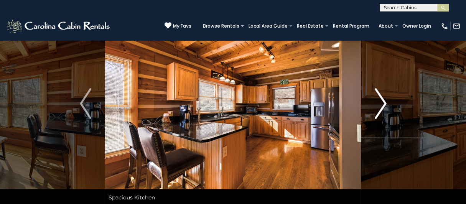
click at [385, 105] on img "Next" at bounding box center [381, 103] width 12 height 31
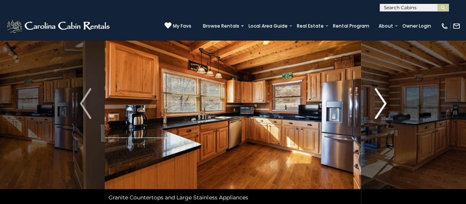
click at [385, 105] on img "Next" at bounding box center [381, 103] width 12 height 31
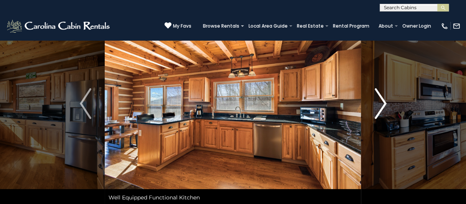
click at [385, 105] on img "Next" at bounding box center [381, 103] width 12 height 31
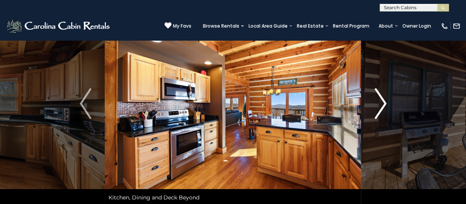
click at [385, 105] on img "Next" at bounding box center [381, 103] width 12 height 31
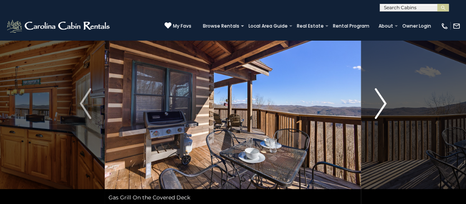
click at [385, 105] on img "Next" at bounding box center [381, 103] width 12 height 31
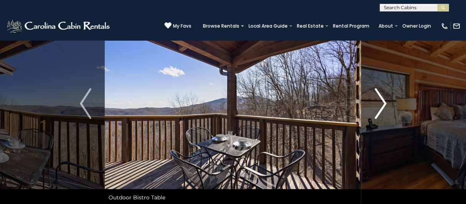
click at [385, 105] on img "Next" at bounding box center [381, 103] width 12 height 31
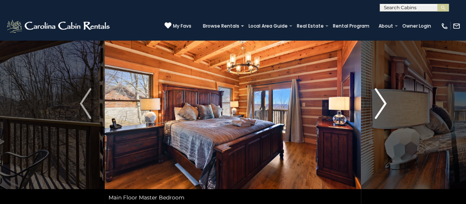
click at [385, 105] on img "Next" at bounding box center [381, 103] width 12 height 31
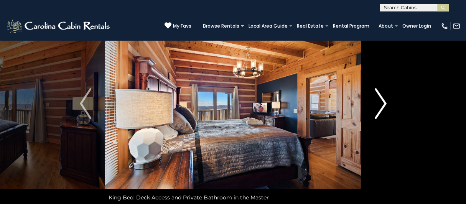
click at [385, 105] on img "Next" at bounding box center [381, 103] width 12 height 31
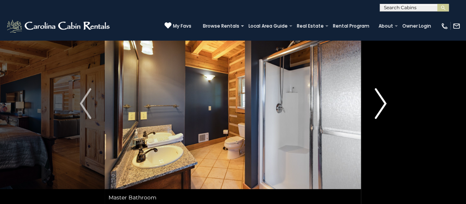
click at [385, 105] on img "Next" at bounding box center [381, 103] width 12 height 31
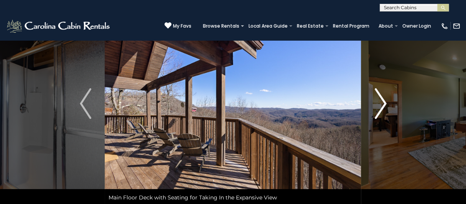
click at [385, 105] on img "Next" at bounding box center [381, 103] width 12 height 31
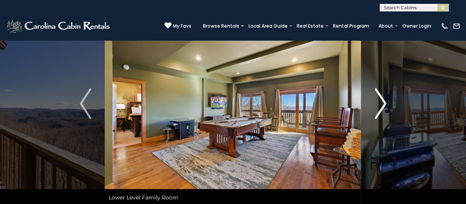
click at [385, 105] on img "Next" at bounding box center [381, 103] width 12 height 31
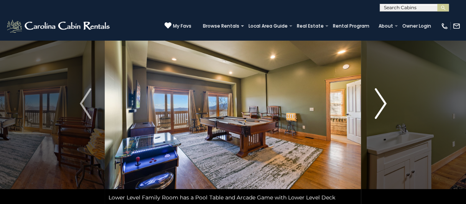
click at [385, 105] on img "Next" at bounding box center [381, 103] width 12 height 31
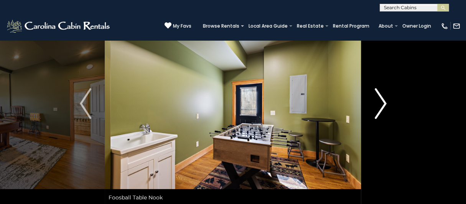
click at [385, 105] on img "Next" at bounding box center [381, 103] width 12 height 31
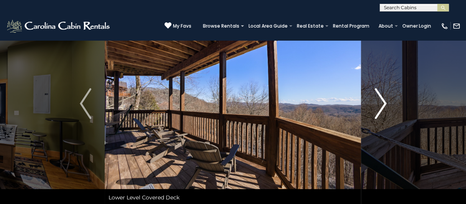
click at [385, 105] on img "Next" at bounding box center [381, 103] width 12 height 31
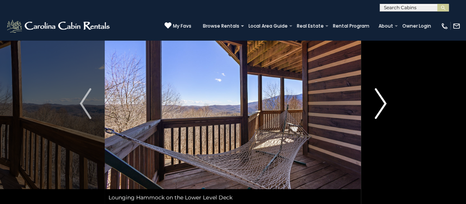
click at [385, 105] on img "Next" at bounding box center [381, 103] width 12 height 31
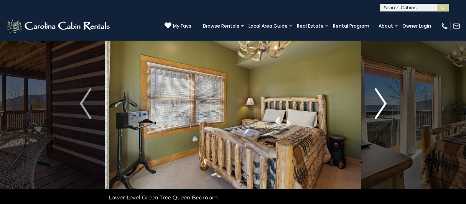
click at [385, 105] on img "Next" at bounding box center [381, 103] width 12 height 31
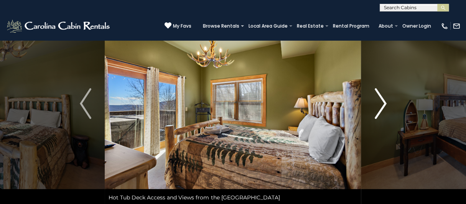
click at [385, 105] on img "Next" at bounding box center [381, 103] width 12 height 31
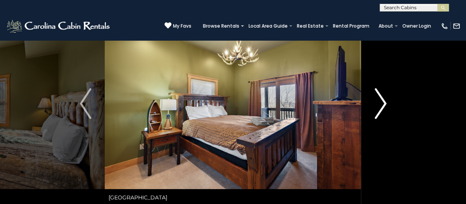
click at [385, 105] on img "Next" at bounding box center [381, 103] width 12 height 31
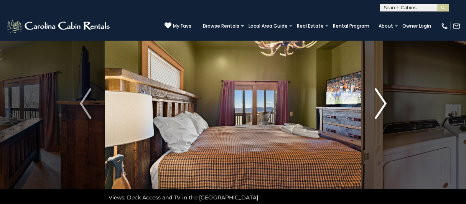
click at [385, 105] on img "Next" at bounding box center [381, 103] width 12 height 31
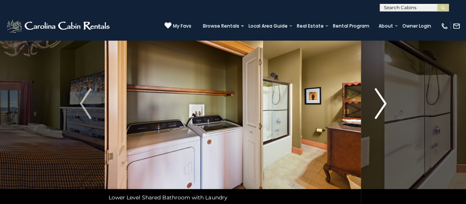
click at [385, 105] on img "Next" at bounding box center [381, 103] width 12 height 31
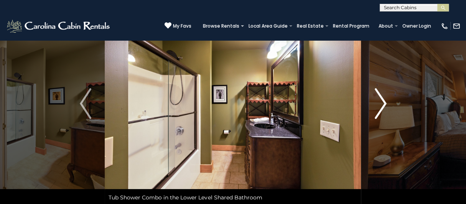
click at [385, 105] on img "Next" at bounding box center [381, 103] width 12 height 31
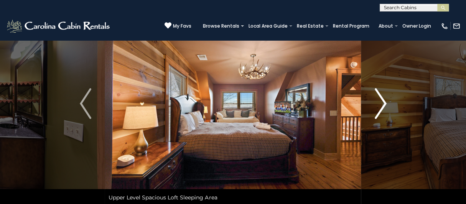
click at [385, 105] on img "Next" at bounding box center [381, 103] width 12 height 31
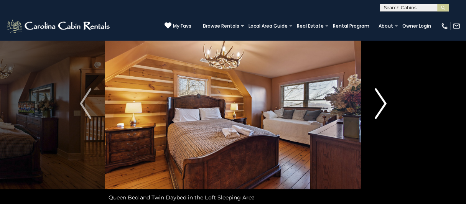
click at [385, 105] on img "Next" at bounding box center [381, 103] width 12 height 31
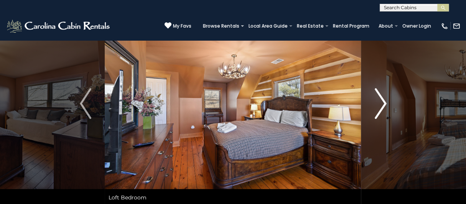
click at [385, 105] on img "Next" at bounding box center [381, 103] width 12 height 31
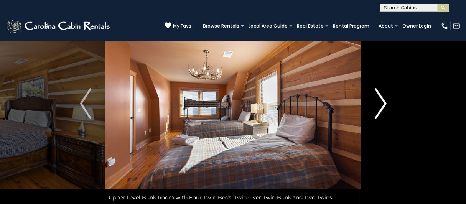
click at [385, 105] on img "Next" at bounding box center [381, 103] width 12 height 31
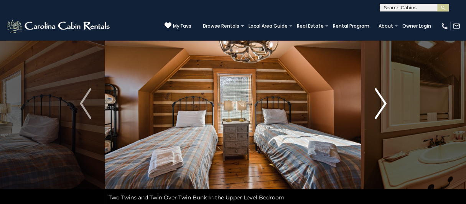
click at [385, 105] on img "Next" at bounding box center [381, 103] width 12 height 31
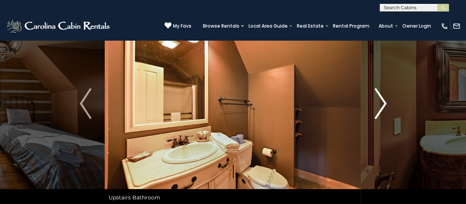
click at [385, 105] on img "Next" at bounding box center [381, 103] width 12 height 31
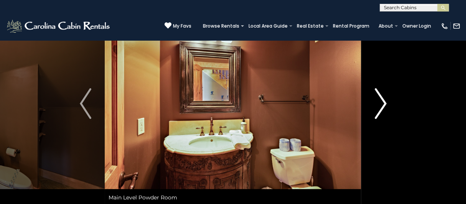
click at [385, 105] on img "Next" at bounding box center [381, 103] width 12 height 31
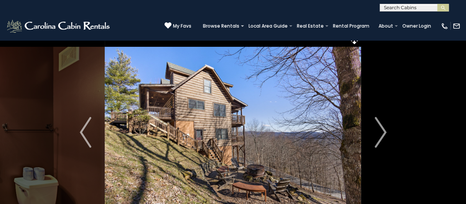
scroll to position [0, 0]
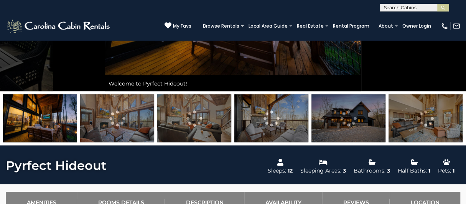
scroll to position [153, 0]
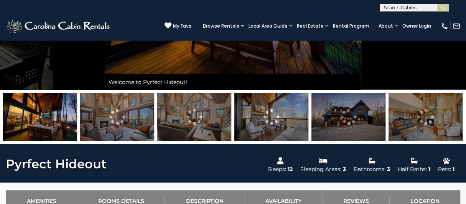
click at [125, 116] on img at bounding box center [117, 117] width 74 height 48
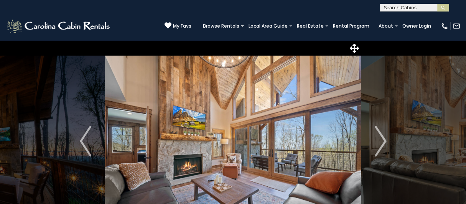
scroll to position [0, 0]
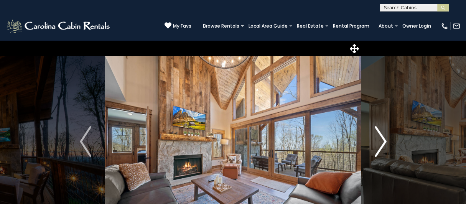
click at [381, 135] on img "Next" at bounding box center [381, 141] width 12 height 31
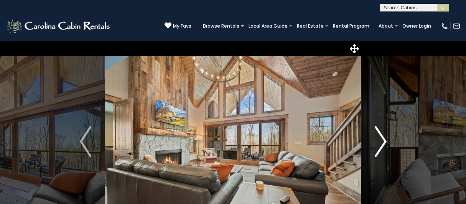
click at [381, 135] on img "Next" at bounding box center [381, 141] width 12 height 31
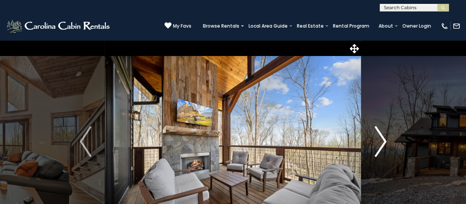
click at [381, 135] on img "Next" at bounding box center [381, 141] width 12 height 31
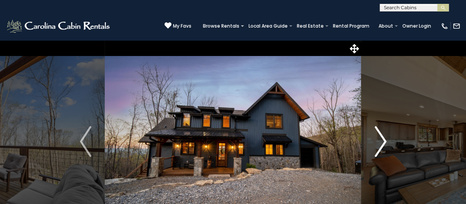
click at [381, 135] on img "Next" at bounding box center [381, 141] width 12 height 31
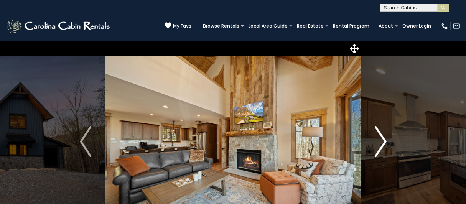
click at [381, 135] on img "Next" at bounding box center [381, 141] width 12 height 31
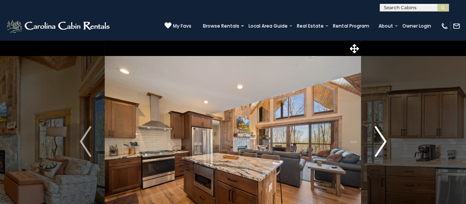
click at [381, 135] on img "Next" at bounding box center [381, 141] width 12 height 31
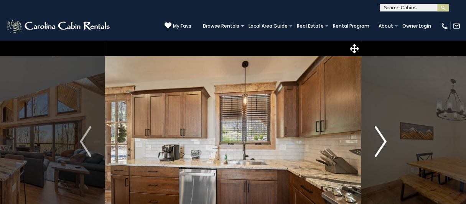
click at [381, 135] on img "Next" at bounding box center [381, 141] width 12 height 31
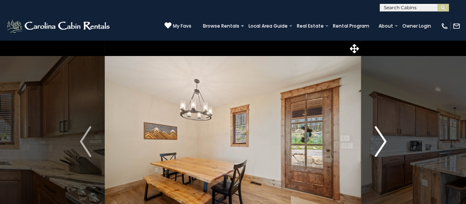
click at [381, 135] on img "Next" at bounding box center [381, 141] width 12 height 31
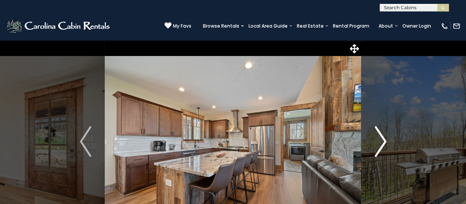
click at [381, 135] on img "Next" at bounding box center [381, 141] width 12 height 31
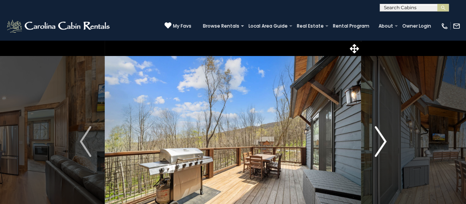
click at [381, 135] on img "Next" at bounding box center [381, 141] width 12 height 31
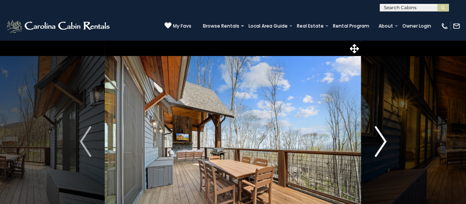
click at [381, 135] on img "Next" at bounding box center [381, 141] width 12 height 31
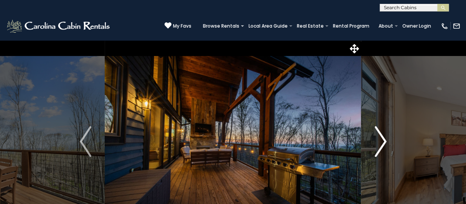
click at [381, 135] on img "Next" at bounding box center [381, 141] width 12 height 31
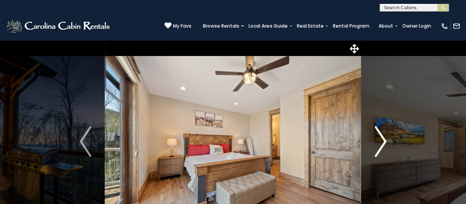
click at [381, 135] on img "Next" at bounding box center [381, 141] width 12 height 31
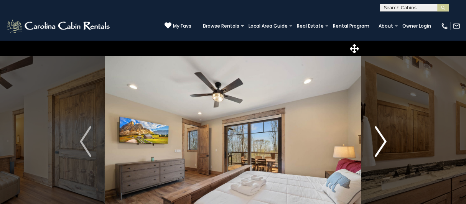
click at [381, 135] on img "Next" at bounding box center [381, 141] width 12 height 31
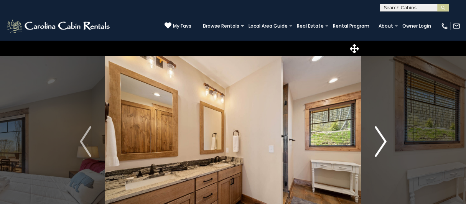
click at [381, 135] on img "Next" at bounding box center [381, 141] width 12 height 31
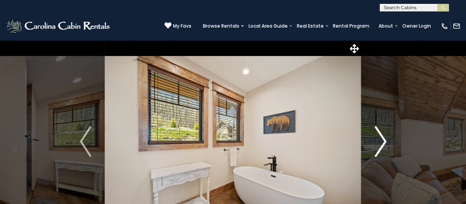
click at [381, 135] on img "Next" at bounding box center [381, 141] width 12 height 31
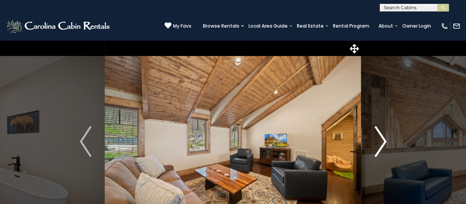
click at [381, 135] on img "Next" at bounding box center [381, 141] width 12 height 31
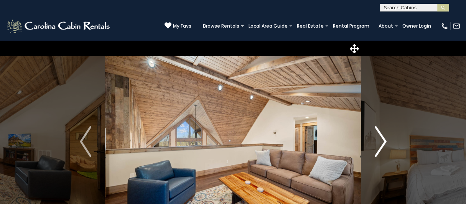
click at [381, 135] on img "Next" at bounding box center [381, 141] width 12 height 31
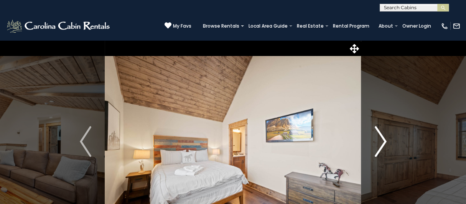
click at [381, 135] on img "Next" at bounding box center [381, 141] width 12 height 31
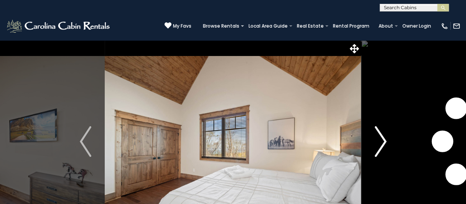
click at [381, 135] on img "Next" at bounding box center [381, 141] width 12 height 31
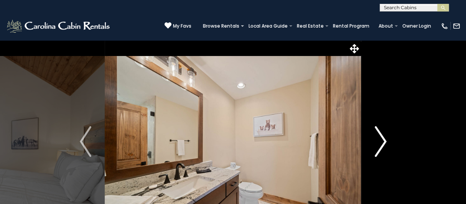
click at [381, 135] on img "Next" at bounding box center [381, 141] width 12 height 31
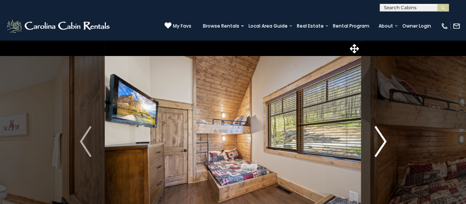
click at [381, 135] on img "Next" at bounding box center [381, 141] width 12 height 31
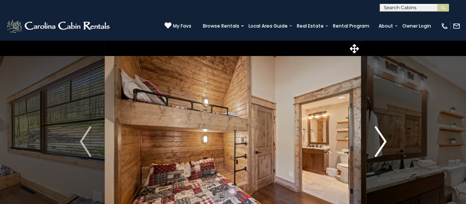
click at [381, 135] on img "Next" at bounding box center [381, 141] width 12 height 31
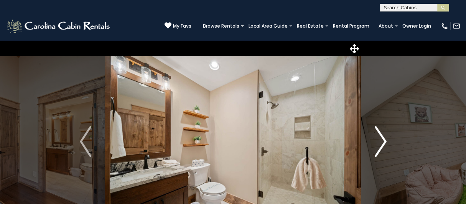
click at [381, 135] on img "Next" at bounding box center [381, 141] width 12 height 31
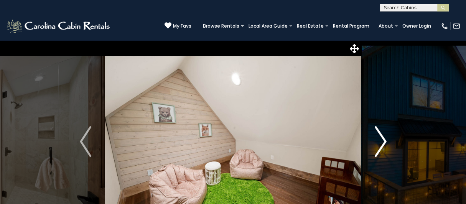
click at [381, 135] on img "Next" at bounding box center [381, 141] width 12 height 31
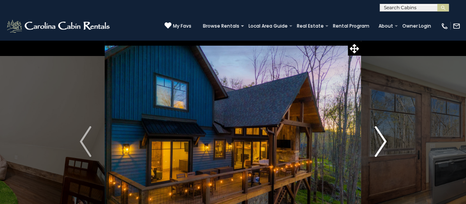
click at [381, 135] on img "Next" at bounding box center [381, 141] width 12 height 31
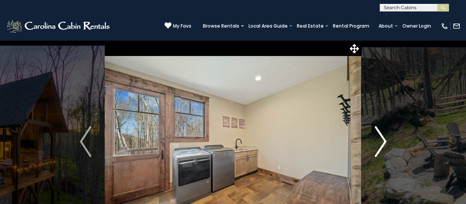
click at [381, 135] on img "Next" at bounding box center [381, 141] width 12 height 31
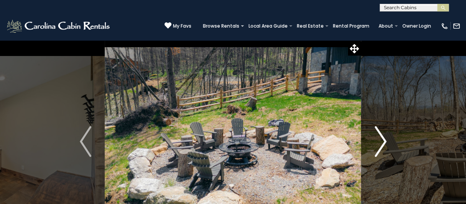
click at [383, 138] on img "Next" at bounding box center [381, 141] width 12 height 31
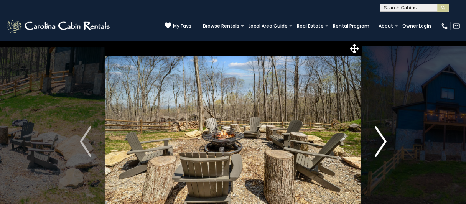
click at [383, 138] on img "Next" at bounding box center [381, 141] width 12 height 31
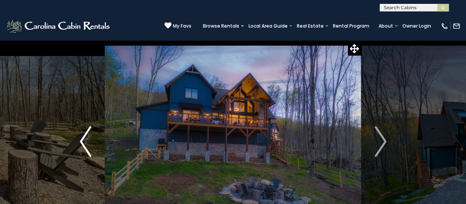
click at [82, 145] on img "Previous" at bounding box center [86, 141] width 12 height 31
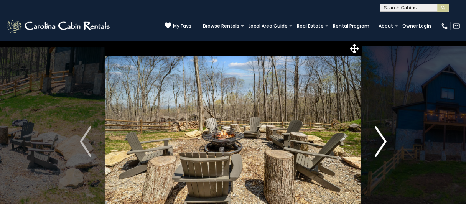
click at [380, 139] on img "Next" at bounding box center [381, 141] width 12 height 31
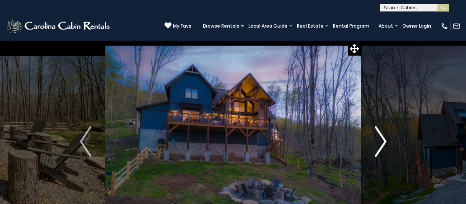
click at [380, 139] on img "Next" at bounding box center [381, 141] width 12 height 31
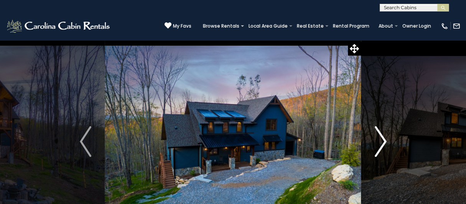
click at [380, 139] on img "Next" at bounding box center [381, 141] width 12 height 31
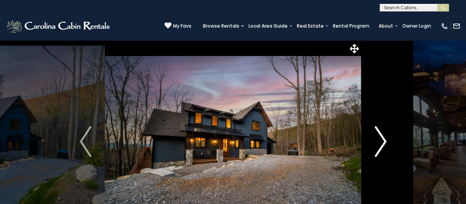
click at [380, 139] on img "Next" at bounding box center [381, 141] width 12 height 31
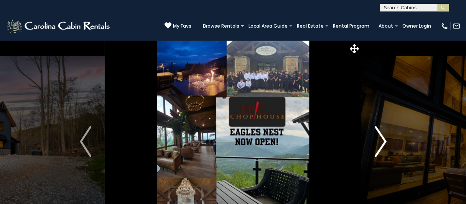
click at [380, 139] on img "Next" at bounding box center [381, 141] width 12 height 31
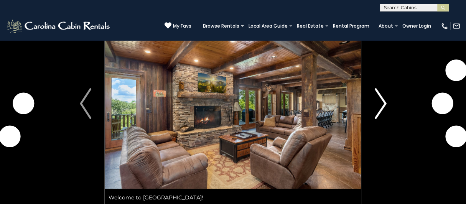
click at [381, 104] on img "Next" at bounding box center [381, 103] width 12 height 31
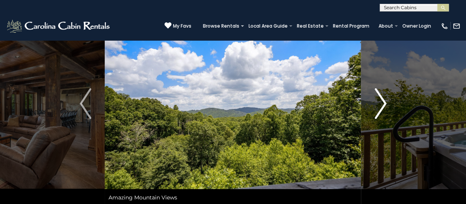
click at [381, 104] on img "Next" at bounding box center [381, 103] width 12 height 31
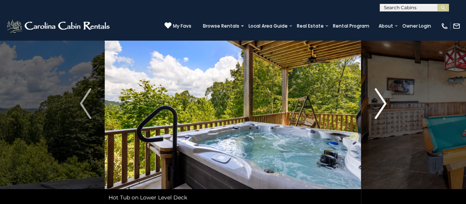
click at [381, 104] on img "Next" at bounding box center [381, 103] width 12 height 31
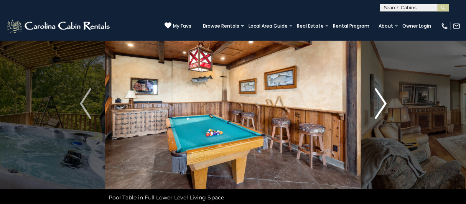
click at [381, 104] on img "Next" at bounding box center [381, 103] width 12 height 31
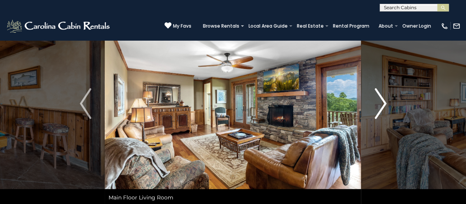
click at [381, 104] on img "Next" at bounding box center [381, 103] width 12 height 31
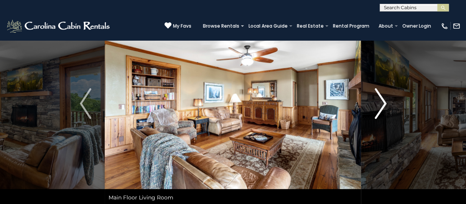
click at [381, 104] on img "Next" at bounding box center [381, 103] width 12 height 31
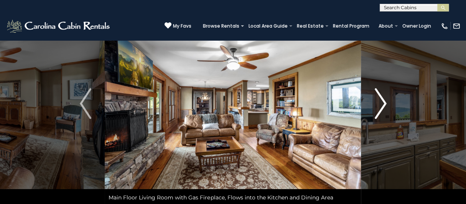
click at [381, 104] on img "Next" at bounding box center [381, 103] width 12 height 31
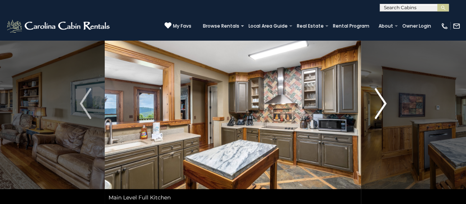
click at [381, 104] on img "Next" at bounding box center [381, 103] width 12 height 31
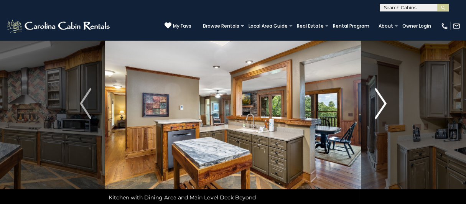
click at [381, 104] on img "Next" at bounding box center [381, 103] width 12 height 31
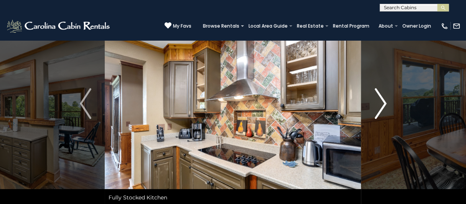
click at [381, 104] on img "Next" at bounding box center [381, 103] width 12 height 31
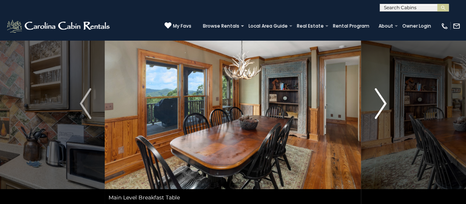
click at [381, 104] on img "Next" at bounding box center [381, 103] width 12 height 31
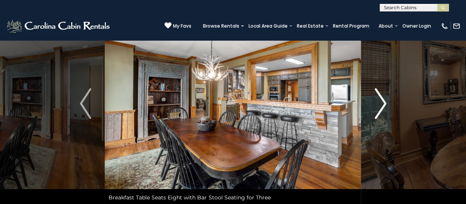
click at [381, 104] on img "Next" at bounding box center [381, 103] width 12 height 31
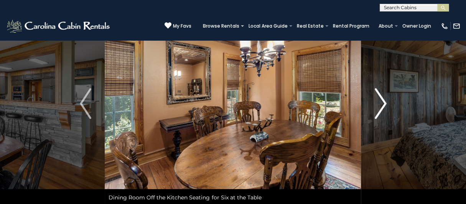
click at [381, 104] on img "Next" at bounding box center [381, 103] width 12 height 31
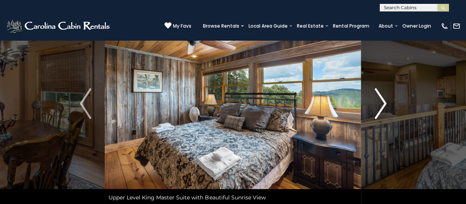
click at [381, 104] on img "Next" at bounding box center [381, 103] width 12 height 31
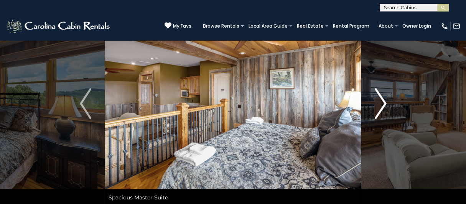
click at [381, 104] on img "Next" at bounding box center [381, 103] width 12 height 31
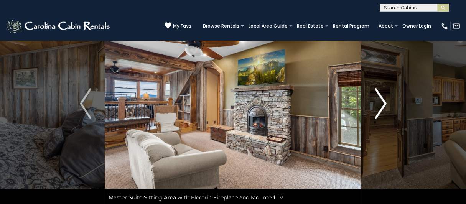
click at [381, 104] on img "Next" at bounding box center [381, 103] width 12 height 31
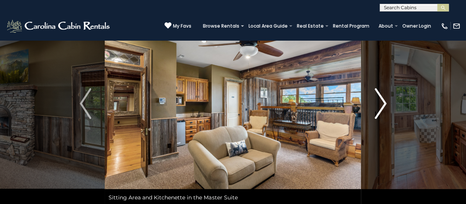
click at [381, 104] on img "Next" at bounding box center [381, 103] width 12 height 31
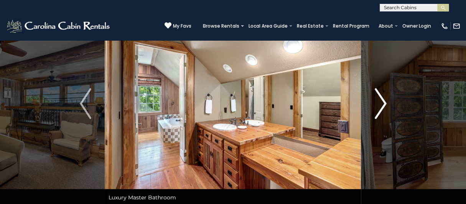
click at [381, 104] on img "Next" at bounding box center [381, 103] width 12 height 31
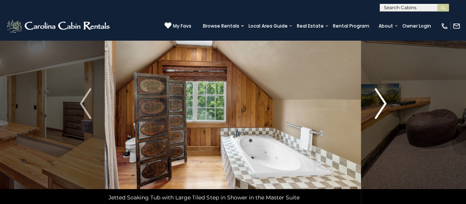
click at [381, 104] on img "Next" at bounding box center [381, 103] width 12 height 31
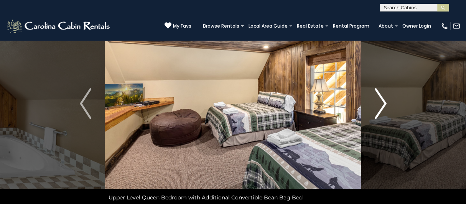
click at [381, 104] on img "Next" at bounding box center [381, 103] width 12 height 31
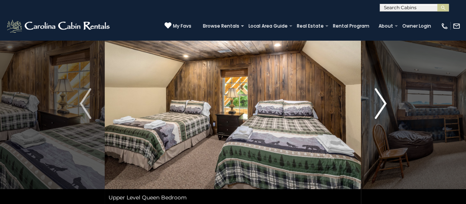
click at [381, 104] on img "Next" at bounding box center [381, 103] width 12 height 31
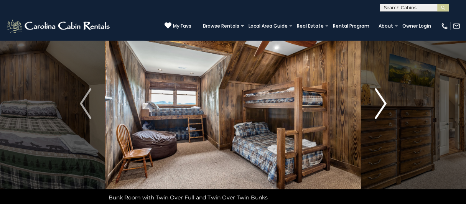
click at [381, 104] on img "Next" at bounding box center [381, 103] width 12 height 31
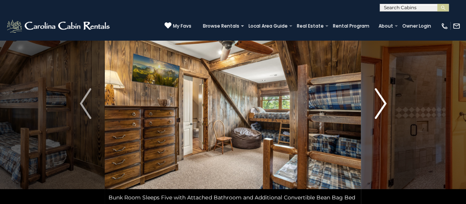
click at [381, 104] on img "Next" at bounding box center [381, 103] width 12 height 31
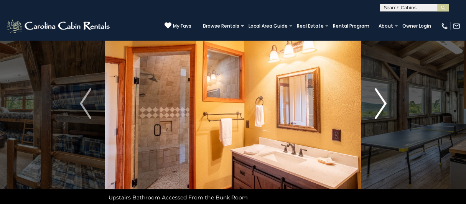
click at [381, 104] on img "Next" at bounding box center [381, 103] width 12 height 31
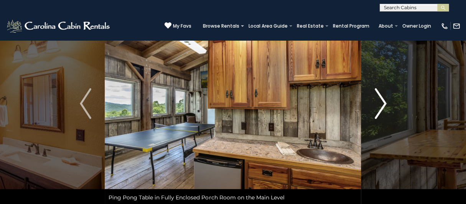
click at [381, 104] on img "Next" at bounding box center [381, 103] width 12 height 31
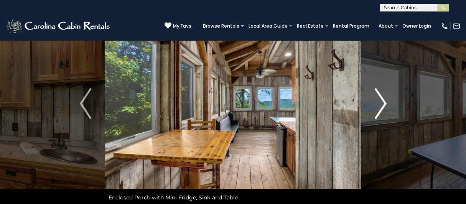
click at [381, 104] on img "Next" at bounding box center [381, 103] width 12 height 31
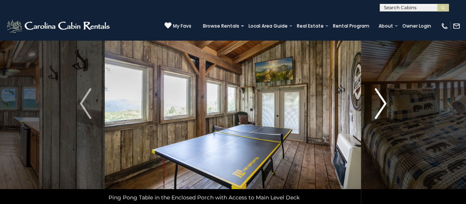
click at [381, 104] on img "Next" at bounding box center [381, 103] width 12 height 31
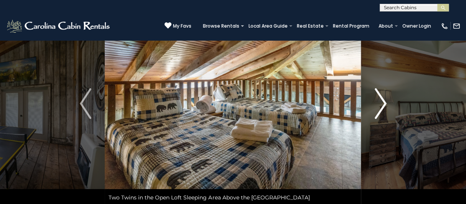
click at [381, 104] on img "Next" at bounding box center [381, 103] width 12 height 31
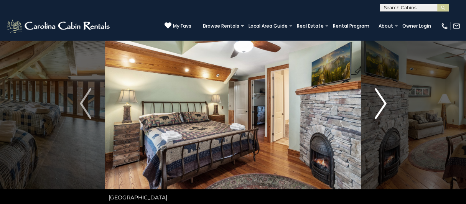
click at [381, 104] on img "Next" at bounding box center [381, 103] width 12 height 31
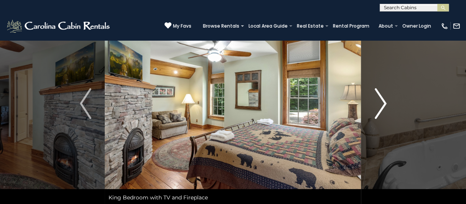
click at [381, 104] on img "Next" at bounding box center [381, 103] width 12 height 31
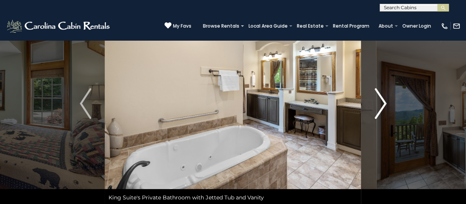
click at [381, 104] on img "Next" at bounding box center [381, 103] width 12 height 31
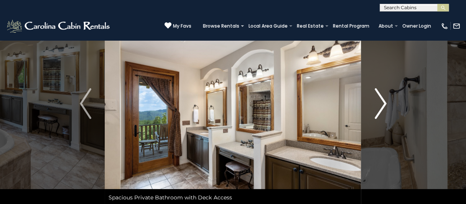
click at [381, 104] on img "Next" at bounding box center [381, 103] width 12 height 31
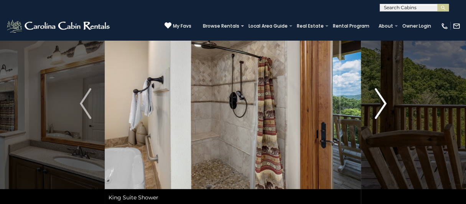
click at [381, 104] on img "Next" at bounding box center [381, 103] width 12 height 31
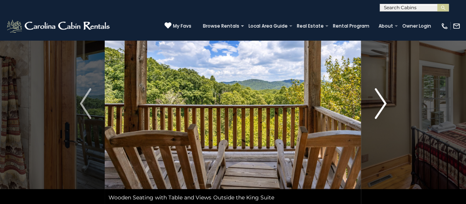
click at [381, 104] on img "Next" at bounding box center [381, 103] width 12 height 31
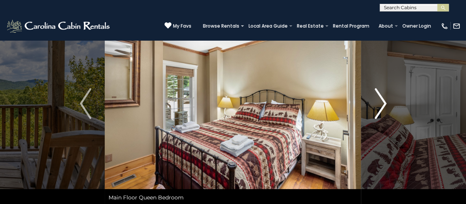
click at [381, 104] on img "Next" at bounding box center [381, 103] width 12 height 31
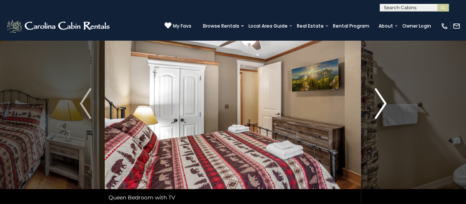
click at [381, 104] on img "Next" at bounding box center [381, 103] width 12 height 31
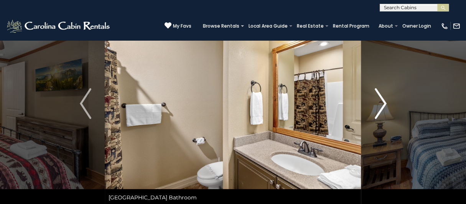
click at [381, 104] on img "Next" at bounding box center [381, 103] width 12 height 31
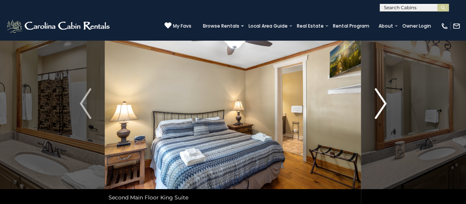
click at [381, 104] on img "Next" at bounding box center [381, 103] width 12 height 31
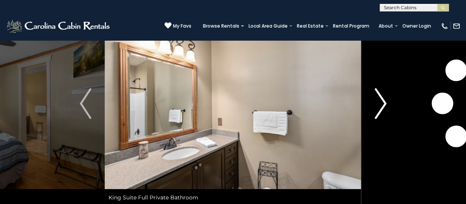
click at [381, 104] on img "Next" at bounding box center [381, 103] width 12 height 31
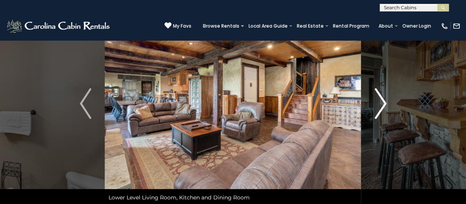
click at [381, 104] on img "Next" at bounding box center [381, 103] width 12 height 31
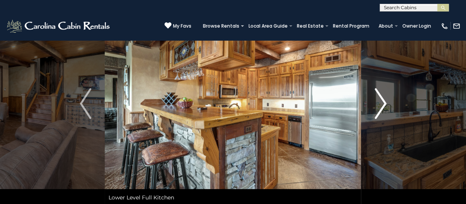
click at [381, 104] on img "Next" at bounding box center [381, 103] width 12 height 31
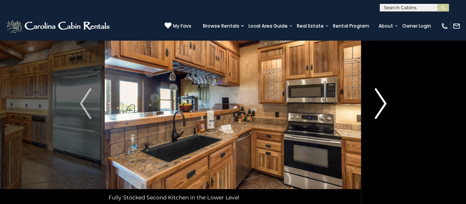
click at [381, 104] on img "Next" at bounding box center [381, 103] width 12 height 31
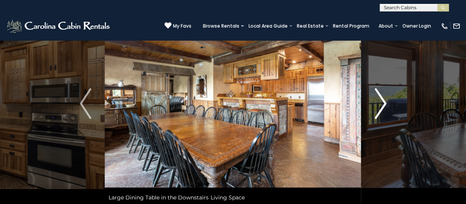
click at [381, 104] on img "Next" at bounding box center [381, 103] width 12 height 31
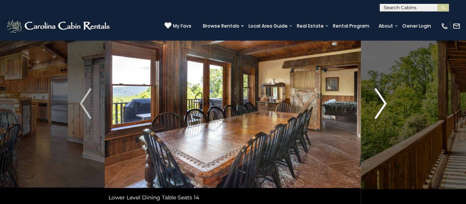
click at [381, 104] on img "Next" at bounding box center [381, 103] width 12 height 31
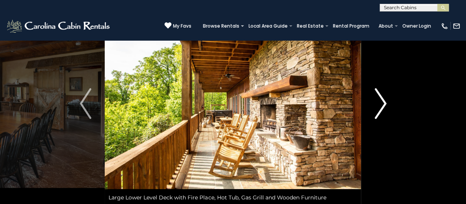
click at [381, 104] on img "Next" at bounding box center [381, 103] width 12 height 31
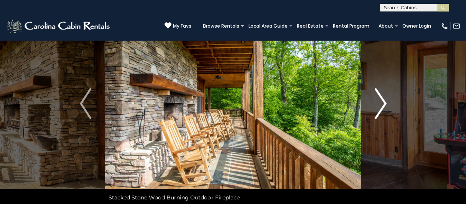
click at [381, 104] on img "Next" at bounding box center [381, 103] width 12 height 31
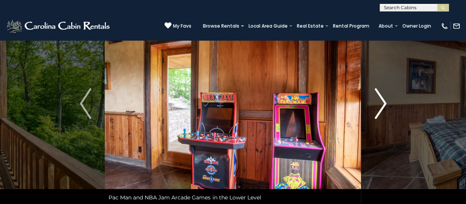
click at [381, 104] on img "Next" at bounding box center [381, 103] width 12 height 31
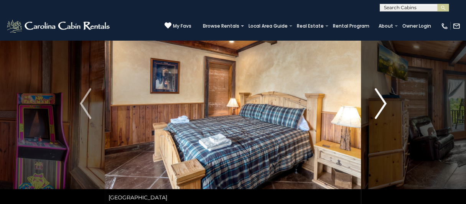
click at [381, 104] on img "Next" at bounding box center [381, 103] width 12 height 31
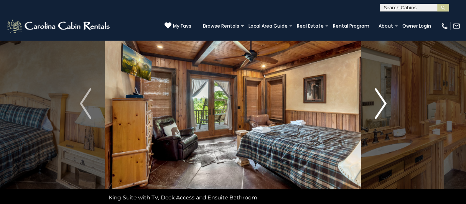
click at [381, 104] on img "Next" at bounding box center [381, 103] width 12 height 31
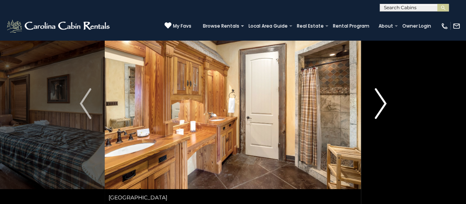
click at [381, 104] on img "Next" at bounding box center [381, 103] width 12 height 31
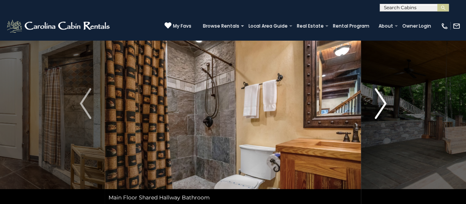
click at [381, 104] on img "Next" at bounding box center [381, 103] width 12 height 31
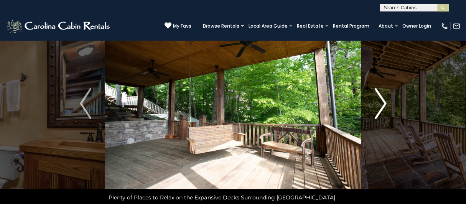
click at [381, 104] on img "Next" at bounding box center [381, 103] width 12 height 31
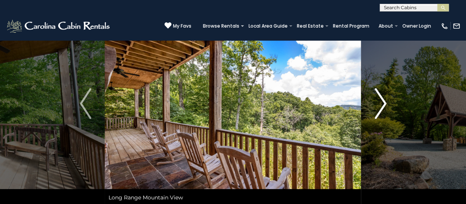
click at [381, 104] on img "Next" at bounding box center [381, 103] width 12 height 31
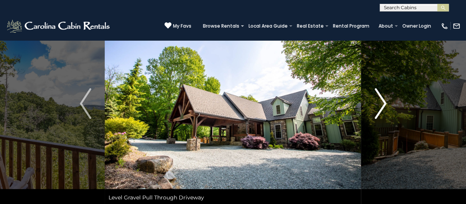
click at [381, 104] on img "Next" at bounding box center [381, 103] width 12 height 31
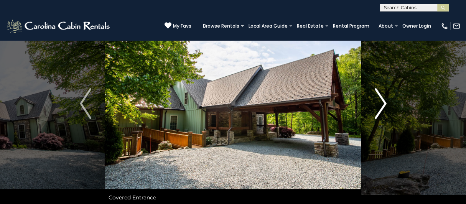
click at [381, 104] on img "Next" at bounding box center [381, 103] width 12 height 31
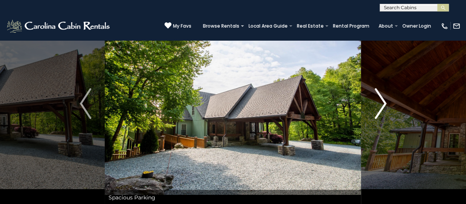
click at [381, 104] on img "Next" at bounding box center [381, 103] width 12 height 31
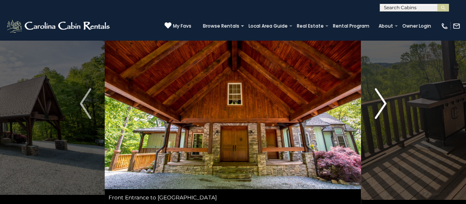
click at [381, 104] on img "Next" at bounding box center [381, 103] width 12 height 31
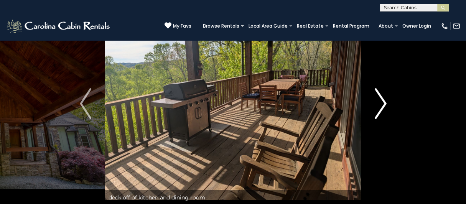
click at [381, 104] on img "Next" at bounding box center [381, 103] width 12 height 31
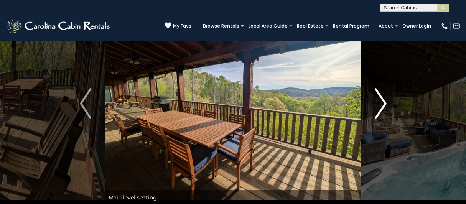
click at [381, 104] on img "Next" at bounding box center [381, 103] width 12 height 31
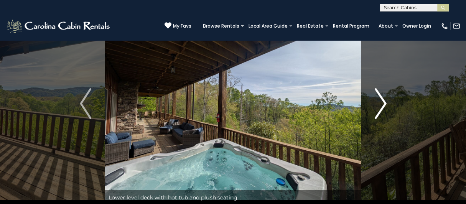
click at [381, 104] on img "Next" at bounding box center [381, 103] width 12 height 31
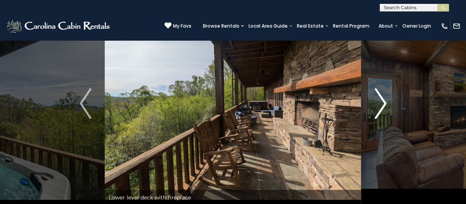
click at [381, 104] on img "Next" at bounding box center [381, 103] width 12 height 31
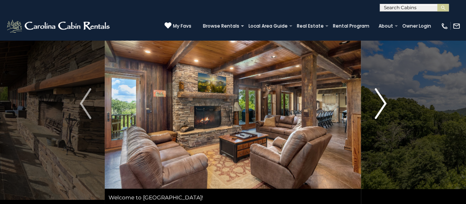
click at [381, 104] on img "Next" at bounding box center [381, 103] width 12 height 31
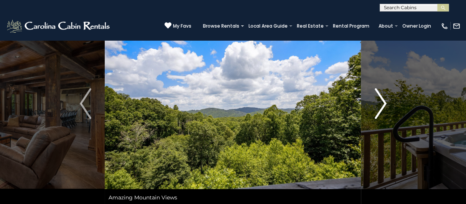
click at [381, 104] on img "Next" at bounding box center [381, 103] width 12 height 31
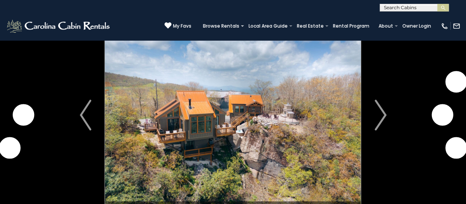
scroll to position [38, 0]
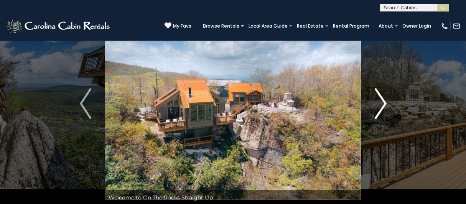
click at [383, 103] on img "Next" at bounding box center [381, 103] width 12 height 31
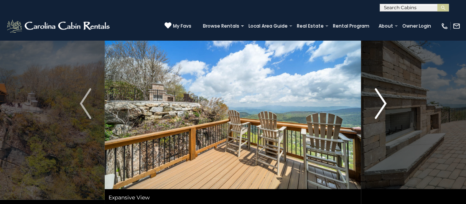
click at [383, 103] on img "Next" at bounding box center [381, 103] width 12 height 31
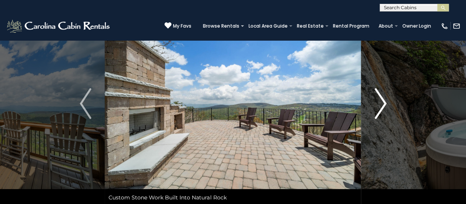
click at [383, 103] on img "Next" at bounding box center [381, 103] width 12 height 31
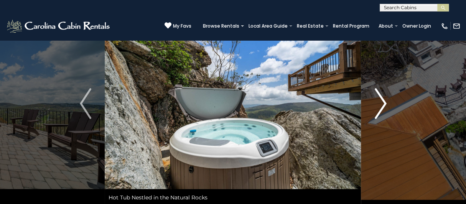
click at [383, 103] on img "Next" at bounding box center [381, 103] width 12 height 31
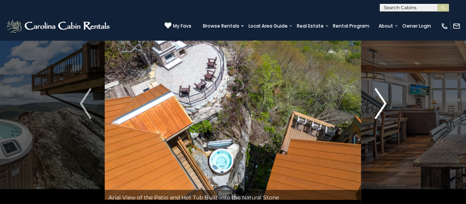
click at [383, 103] on img "Next" at bounding box center [381, 103] width 12 height 31
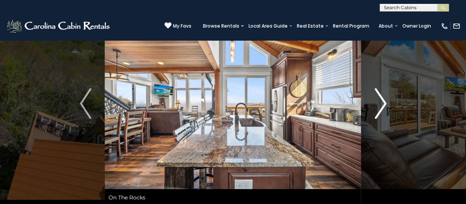
click at [383, 103] on img "Next" at bounding box center [381, 103] width 12 height 31
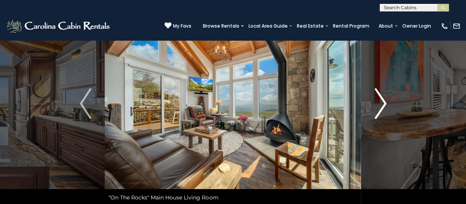
click at [383, 103] on img "Next" at bounding box center [381, 103] width 12 height 31
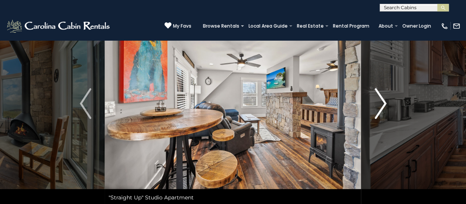
click at [383, 103] on img "Next" at bounding box center [381, 103] width 12 height 31
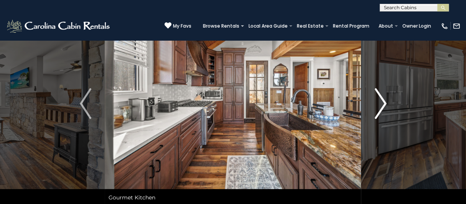
click at [383, 103] on img "Next" at bounding box center [381, 103] width 12 height 31
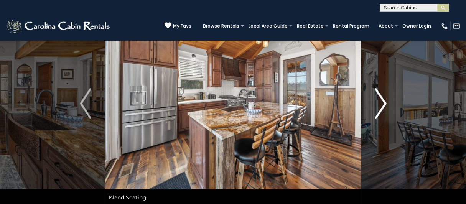
click at [383, 103] on img "Next" at bounding box center [381, 103] width 12 height 31
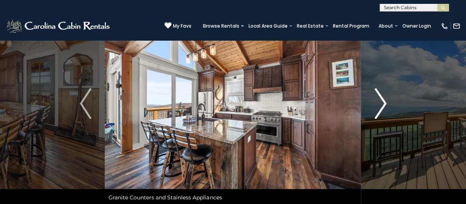
click at [383, 103] on img "Next" at bounding box center [381, 103] width 12 height 31
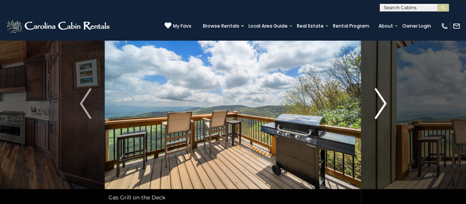
click at [383, 103] on img "Next" at bounding box center [381, 103] width 12 height 31
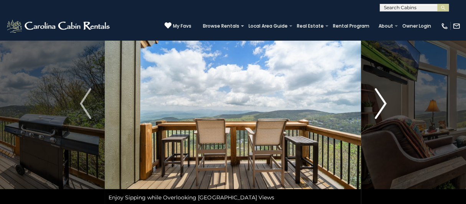
click at [383, 103] on img "Next" at bounding box center [381, 103] width 12 height 31
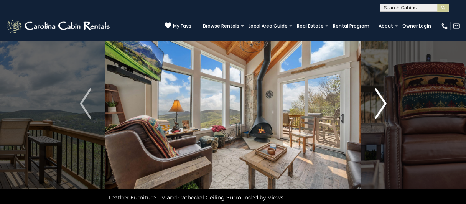
click at [383, 103] on img "Next" at bounding box center [381, 103] width 12 height 31
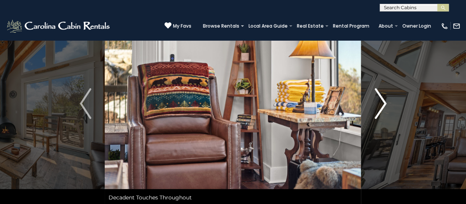
click at [383, 103] on img "Next" at bounding box center [381, 103] width 12 height 31
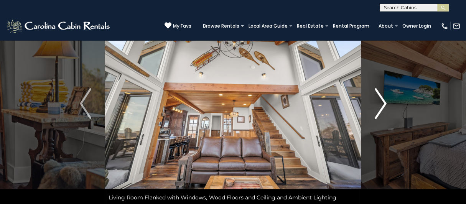
click at [383, 103] on img "Next" at bounding box center [381, 103] width 12 height 31
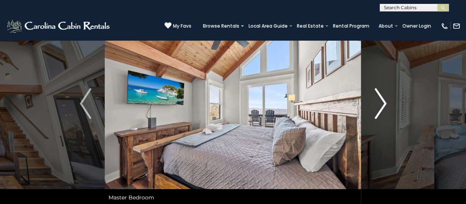
click at [383, 103] on img "Next" at bounding box center [381, 103] width 12 height 31
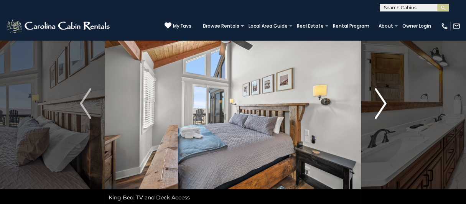
click at [383, 103] on img "Next" at bounding box center [381, 103] width 12 height 31
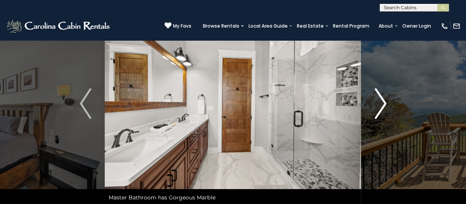
click at [383, 103] on img "Next" at bounding box center [381, 103] width 12 height 31
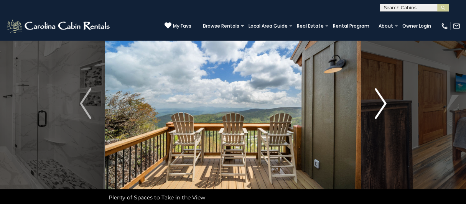
click at [383, 103] on img "Next" at bounding box center [381, 103] width 12 height 31
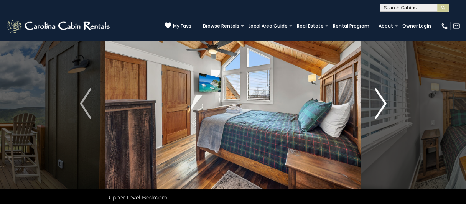
click at [383, 103] on img "Next" at bounding box center [381, 103] width 12 height 31
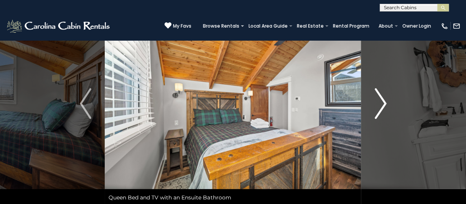
click at [383, 103] on img "Next" at bounding box center [381, 103] width 12 height 31
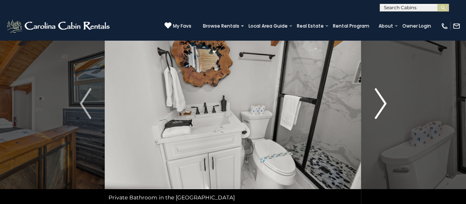
click at [383, 103] on img "Next" at bounding box center [381, 103] width 12 height 31
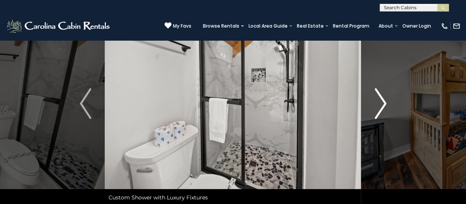
click at [383, 103] on img "Next" at bounding box center [381, 103] width 12 height 31
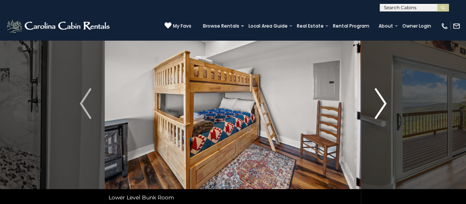
click at [383, 103] on img "Next" at bounding box center [381, 103] width 12 height 31
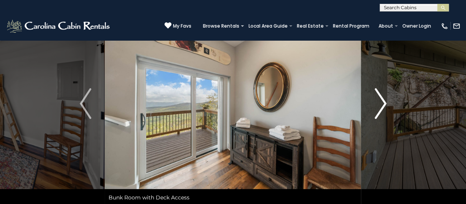
click at [383, 103] on img "Next" at bounding box center [381, 103] width 12 height 31
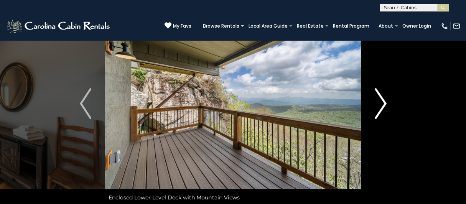
click at [383, 103] on img "Next" at bounding box center [381, 103] width 12 height 31
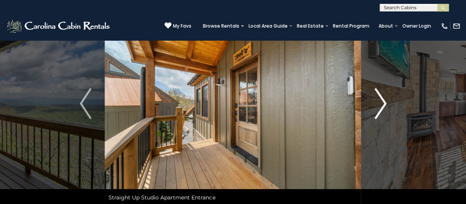
click at [383, 103] on img "Next" at bounding box center [381, 103] width 12 height 31
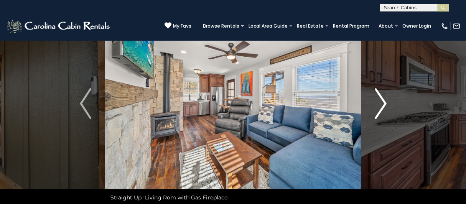
click at [383, 103] on img "Next" at bounding box center [381, 103] width 12 height 31
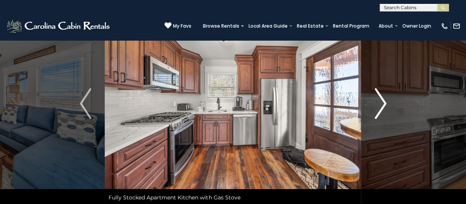
click at [383, 103] on img "Next" at bounding box center [381, 103] width 12 height 31
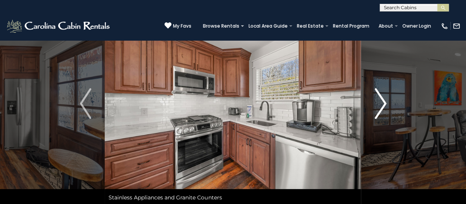
click at [383, 103] on img "Next" at bounding box center [381, 103] width 12 height 31
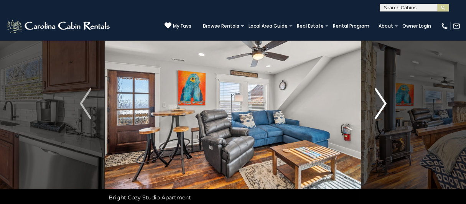
click at [383, 103] on img "Next" at bounding box center [381, 103] width 12 height 31
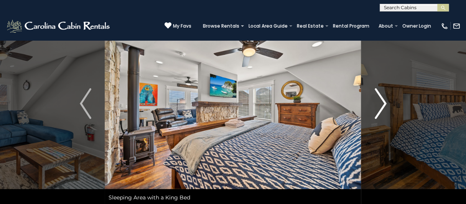
click at [383, 103] on img "Next" at bounding box center [381, 103] width 12 height 31
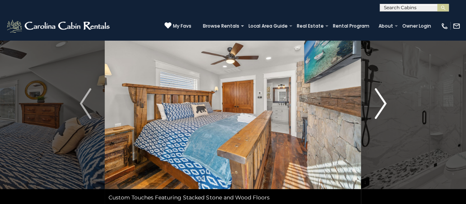
click at [383, 103] on img "Next" at bounding box center [381, 103] width 12 height 31
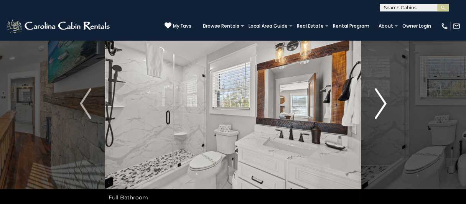
click at [383, 103] on img "Next" at bounding box center [381, 103] width 12 height 31
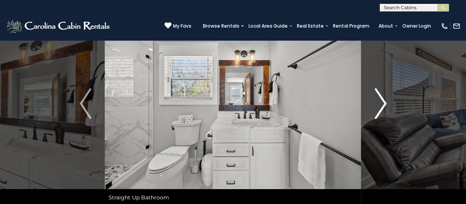
click at [383, 103] on img "Next" at bounding box center [381, 103] width 12 height 31
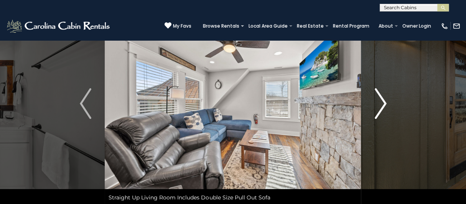
click at [383, 103] on img "Next" at bounding box center [381, 103] width 12 height 31
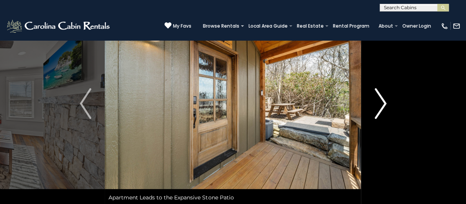
click at [383, 103] on img "Next" at bounding box center [381, 103] width 12 height 31
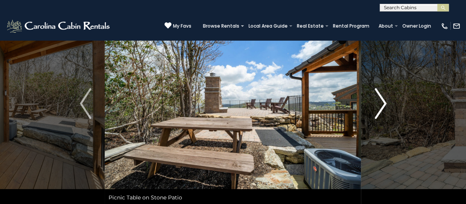
click at [383, 103] on img "Next" at bounding box center [381, 103] width 12 height 31
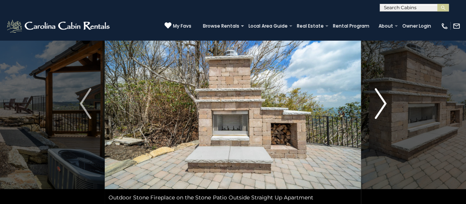
click at [383, 103] on img "Next" at bounding box center [381, 103] width 12 height 31
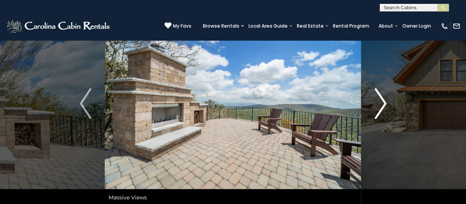
click at [383, 103] on img "Next" at bounding box center [381, 103] width 12 height 31
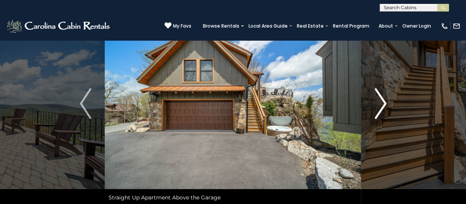
click at [383, 103] on img "Next" at bounding box center [381, 103] width 12 height 31
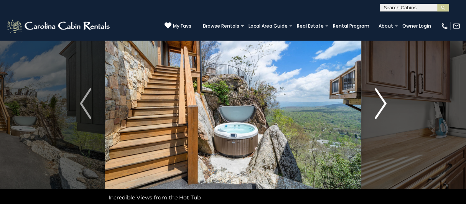
click at [383, 103] on img "Next" at bounding box center [381, 103] width 12 height 31
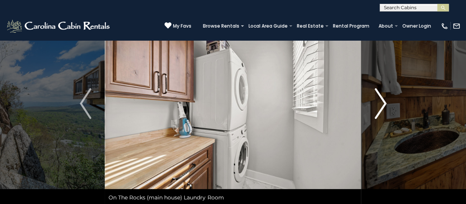
click at [383, 103] on img "Next" at bounding box center [381, 103] width 12 height 31
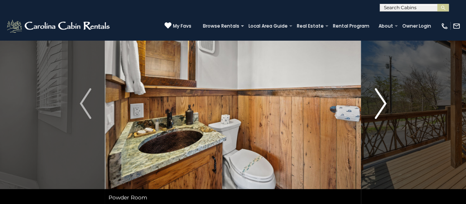
click at [383, 103] on img "Next" at bounding box center [381, 103] width 12 height 31
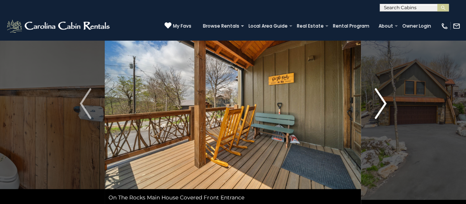
click at [383, 103] on img "Next" at bounding box center [381, 103] width 12 height 31
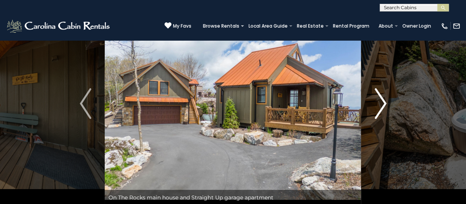
click at [383, 103] on img "Next" at bounding box center [381, 103] width 12 height 31
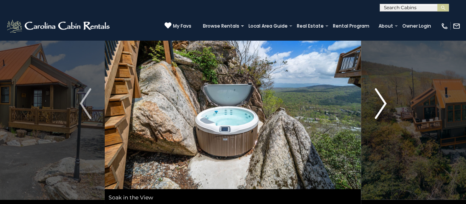
click at [383, 103] on img "Next" at bounding box center [381, 103] width 12 height 31
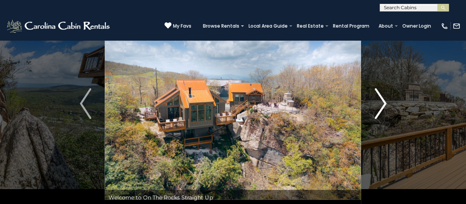
click at [383, 103] on img "Next" at bounding box center [381, 103] width 12 height 31
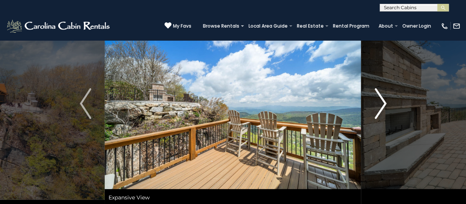
click at [383, 103] on img "Next" at bounding box center [381, 103] width 12 height 31
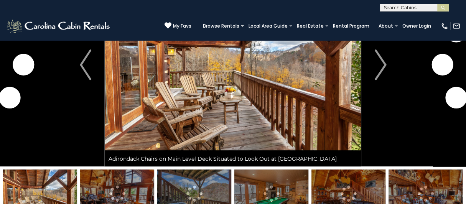
scroll to position [38, 0]
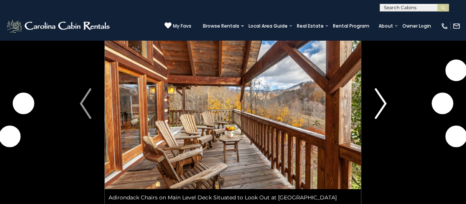
click at [379, 99] on img "Next" at bounding box center [381, 103] width 12 height 31
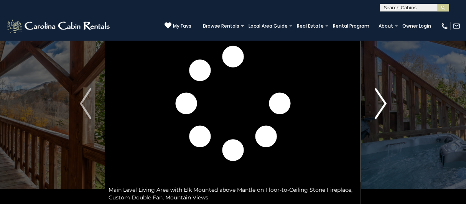
click at [379, 99] on img "Next" at bounding box center [381, 103] width 12 height 31
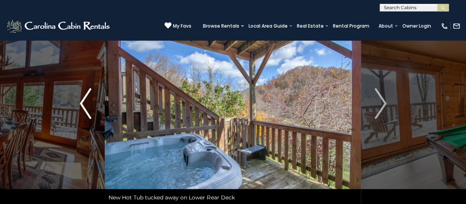
click at [81, 101] on img "Previous" at bounding box center [86, 103] width 12 height 31
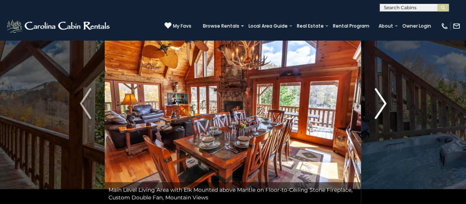
click at [381, 105] on img "Next" at bounding box center [381, 103] width 12 height 31
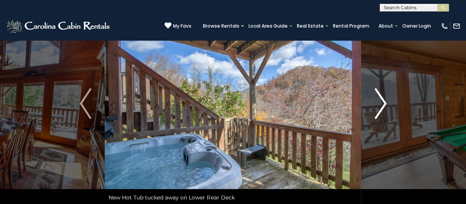
click at [381, 105] on img "Next" at bounding box center [381, 103] width 12 height 31
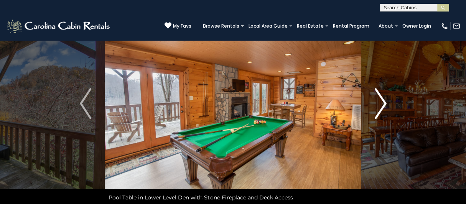
click at [381, 105] on img "Next" at bounding box center [381, 103] width 12 height 31
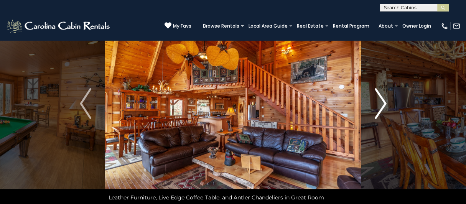
click at [381, 105] on img "Next" at bounding box center [381, 103] width 12 height 31
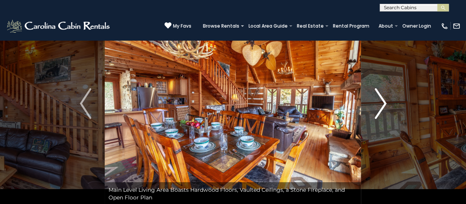
click at [381, 105] on img "Next" at bounding box center [381, 103] width 12 height 31
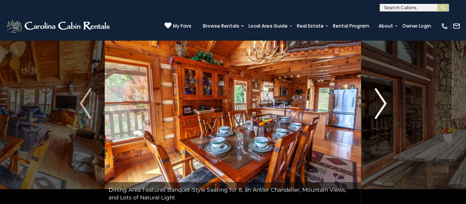
click at [381, 105] on img "Next" at bounding box center [381, 103] width 12 height 31
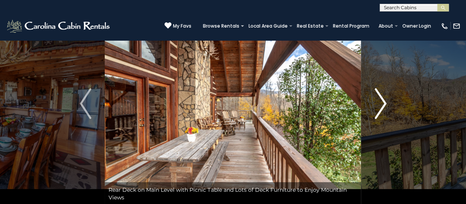
click at [381, 105] on img "Next" at bounding box center [381, 103] width 12 height 31
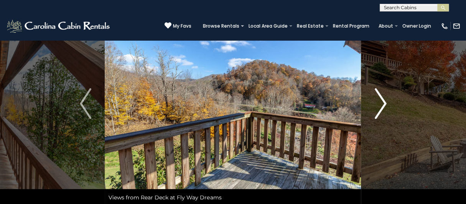
click at [381, 105] on img "Next" at bounding box center [381, 103] width 12 height 31
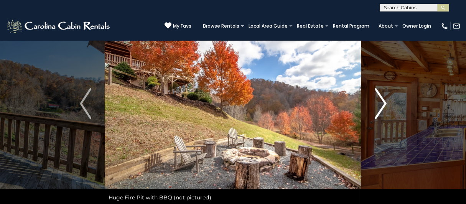
click at [381, 105] on img "Next" at bounding box center [381, 103] width 12 height 31
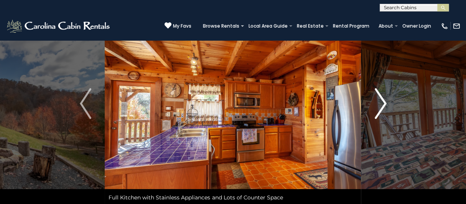
click at [381, 105] on img "Next" at bounding box center [381, 103] width 12 height 31
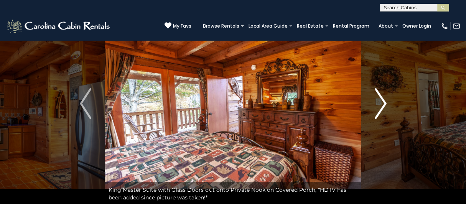
click at [381, 105] on img "Next" at bounding box center [381, 103] width 12 height 31
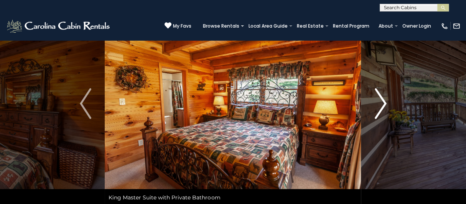
click at [381, 105] on img "Next" at bounding box center [381, 103] width 12 height 31
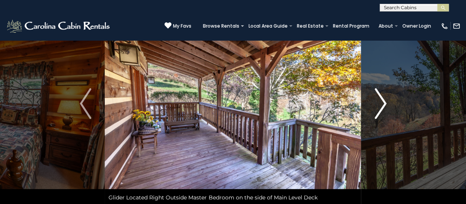
click at [381, 105] on img "Next" at bounding box center [381, 103] width 12 height 31
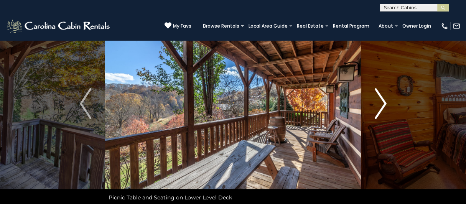
click at [381, 105] on img "Next" at bounding box center [381, 103] width 12 height 31
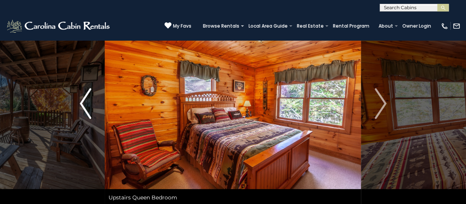
click at [75, 104] on button "Previous" at bounding box center [85, 103] width 39 height 203
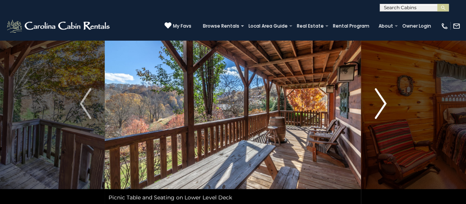
click at [383, 105] on img "Next" at bounding box center [381, 103] width 12 height 31
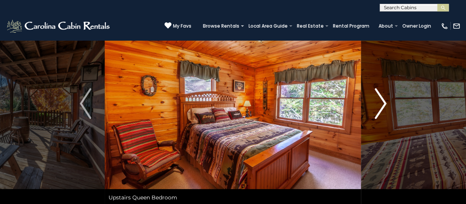
click at [383, 105] on img "Next" at bounding box center [381, 103] width 12 height 31
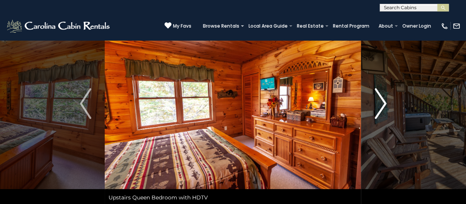
click at [383, 105] on img "Next" at bounding box center [381, 103] width 12 height 31
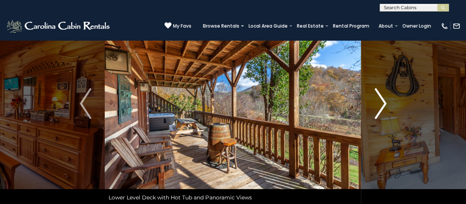
click at [383, 105] on img "Next" at bounding box center [381, 103] width 12 height 31
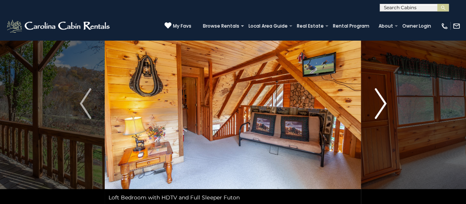
click at [383, 105] on img "Next" at bounding box center [381, 103] width 12 height 31
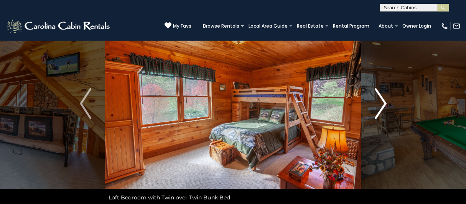
click at [383, 105] on img "Next" at bounding box center [381, 103] width 12 height 31
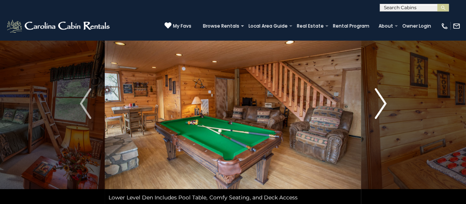
click at [383, 105] on img "Next" at bounding box center [381, 103] width 12 height 31
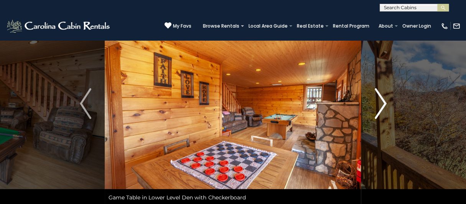
click at [383, 105] on img "Next" at bounding box center [381, 103] width 12 height 31
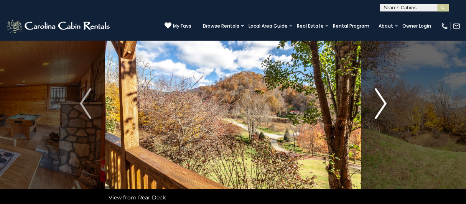
click at [383, 105] on img "Next" at bounding box center [381, 103] width 12 height 31
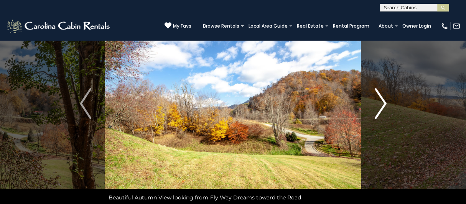
click at [383, 105] on img "Next" at bounding box center [381, 103] width 12 height 31
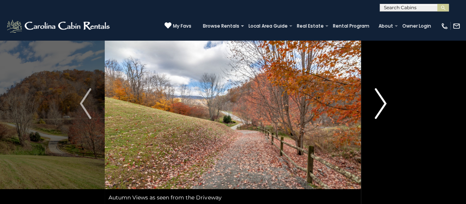
click at [383, 105] on img "Next" at bounding box center [381, 103] width 12 height 31
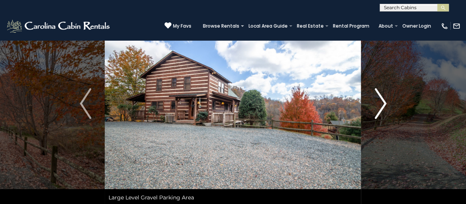
click at [383, 105] on img "Next" at bounding box center [381, 103] width 12 height 31
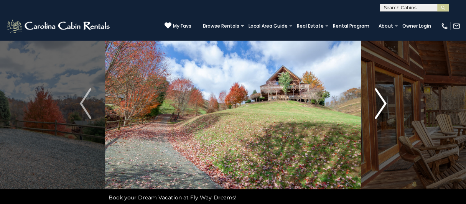
click at [383, 105] on img "Next" at bounding box center [381, 103] width 12 height 31
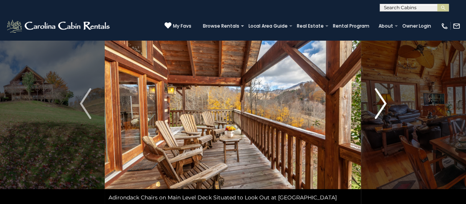
click at [383, 105] on img "Next" at bounding box center [381, 103] width 12 height 31
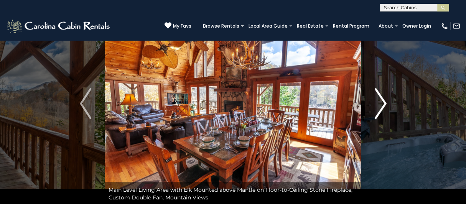
click at [383, 105] on img "Next" at bounding box center [381, 103] width 12 height 31
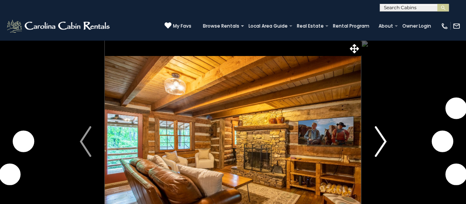
click at [383, 141] on img "Next" at bounding box center [381, 141] width 12 height 31
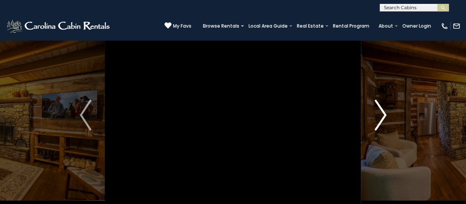
scroll to position [38, 0]
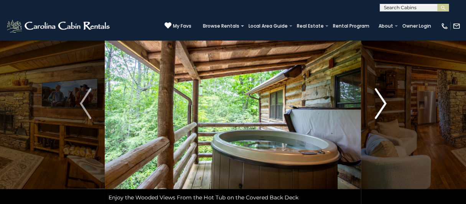
click at [382, 105] on img "Next" at bounding box center [381, 103] width 12 height 31
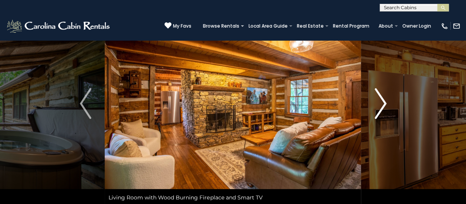
click at [382, 105] on img "Next" at bounding box center [381, 103] width 12 height 31
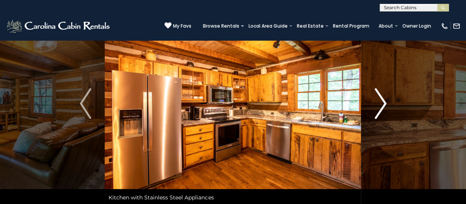
click at [382, 105] on img "Next" at bounding box center [381, 103] width 12 height 31
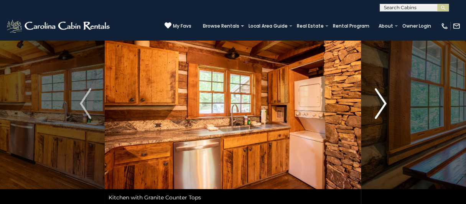
click at [382, 105] on img "Next" at bounding box center [381, 103] width 12 height 31
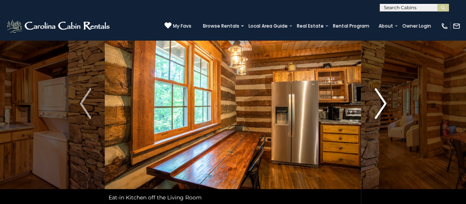
click at [382, 105] on img "Next" at bounding box center [381, 103] width 12 height 31
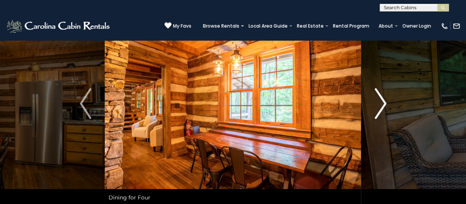
click at [382, 105] on img "Next" at bounding box center [381, 103] width 12 height 31
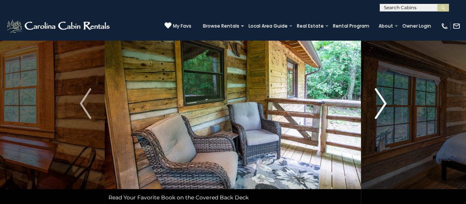
click at [382, 105] on img "Next" at bounding box center [381, 103] width 12 height 31
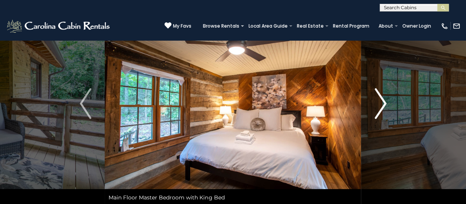
click at [382, 105] on img "Next" at bounding box center [381, 103] width 12 height 31
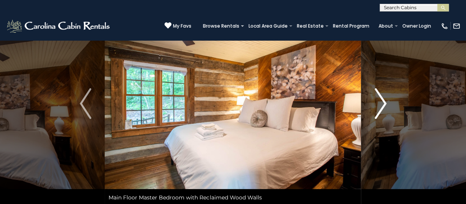
click at [382, 105] on img "Next" at bounding box center [381, 103] width 12 height 31
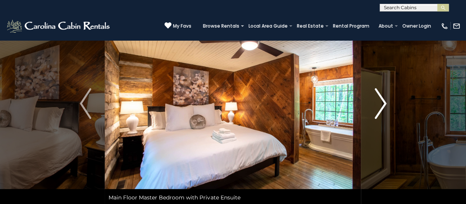
click at [382, 105] on img "Next" at bounding box center [381, 103] width 12 height 31
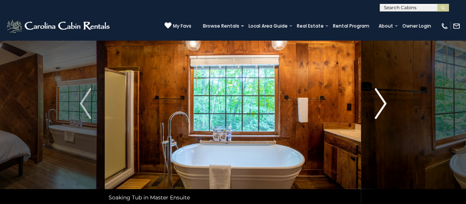
click at [382, 105] on img "Next" at bounding box center [381, 103] width 12 height 31
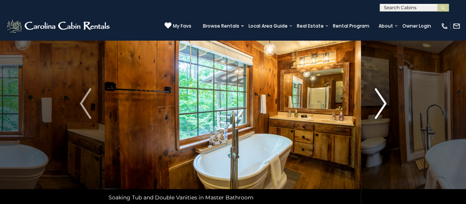
click at [382, 105] on img "Next" at bounding box center [381, 103] width 12 height 31
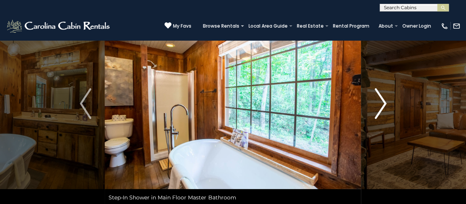
click at [382, 105] on img "Next" at bounding box center [381, 103] width 12 height 31
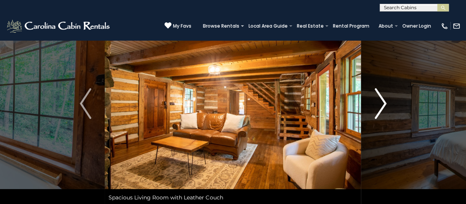
click at [382, 105] on img "Next" at bounding box center [381, 103] width 12 height 31
